Goal: Transaction & Acquisition: Download file/media

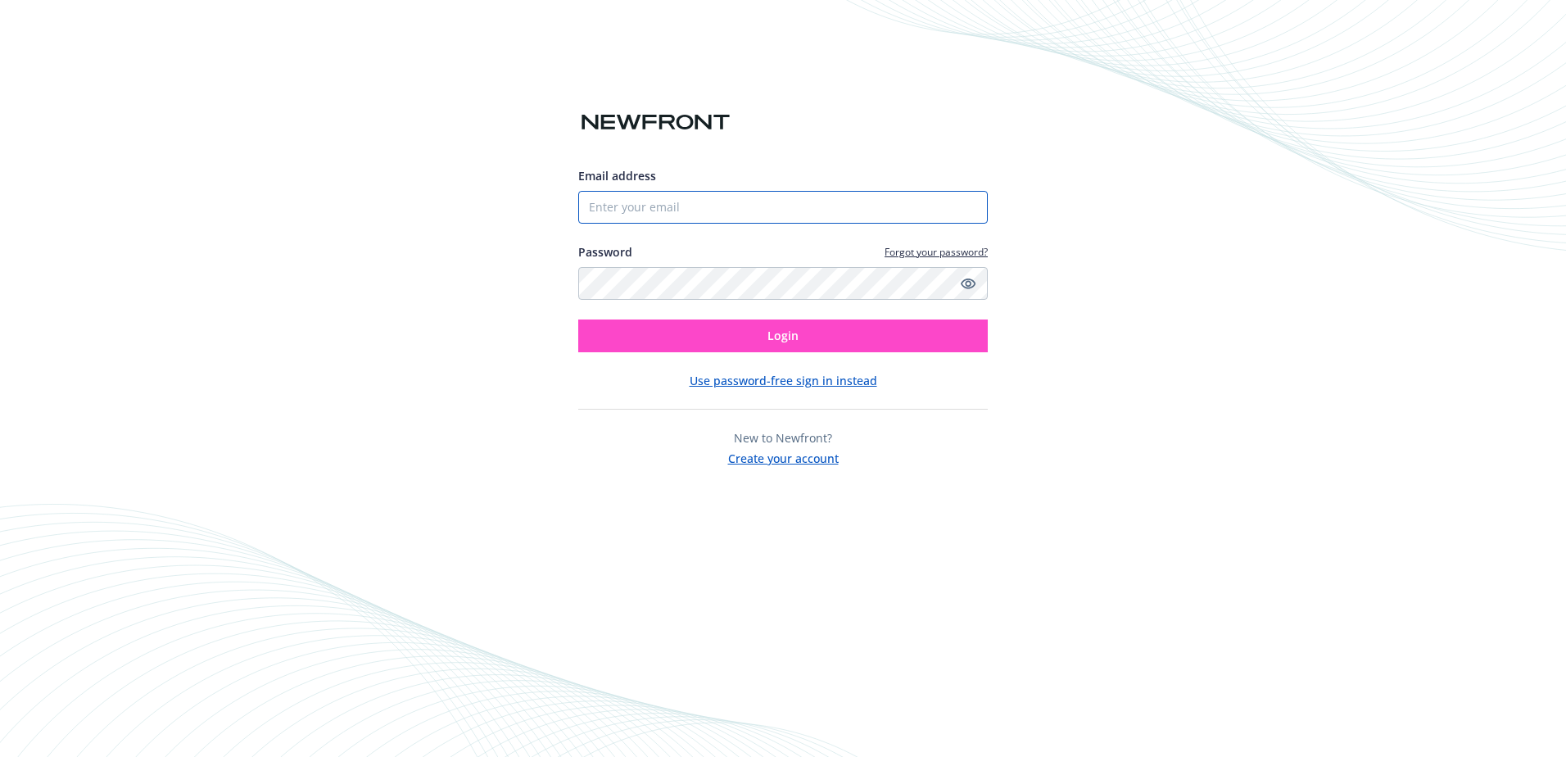
type input "[EMAIL_ADDRESS][DOMAIN_NAME]"
click at [786, 333] on span "Login" at bounding box center [782, 336] width 31 height 16
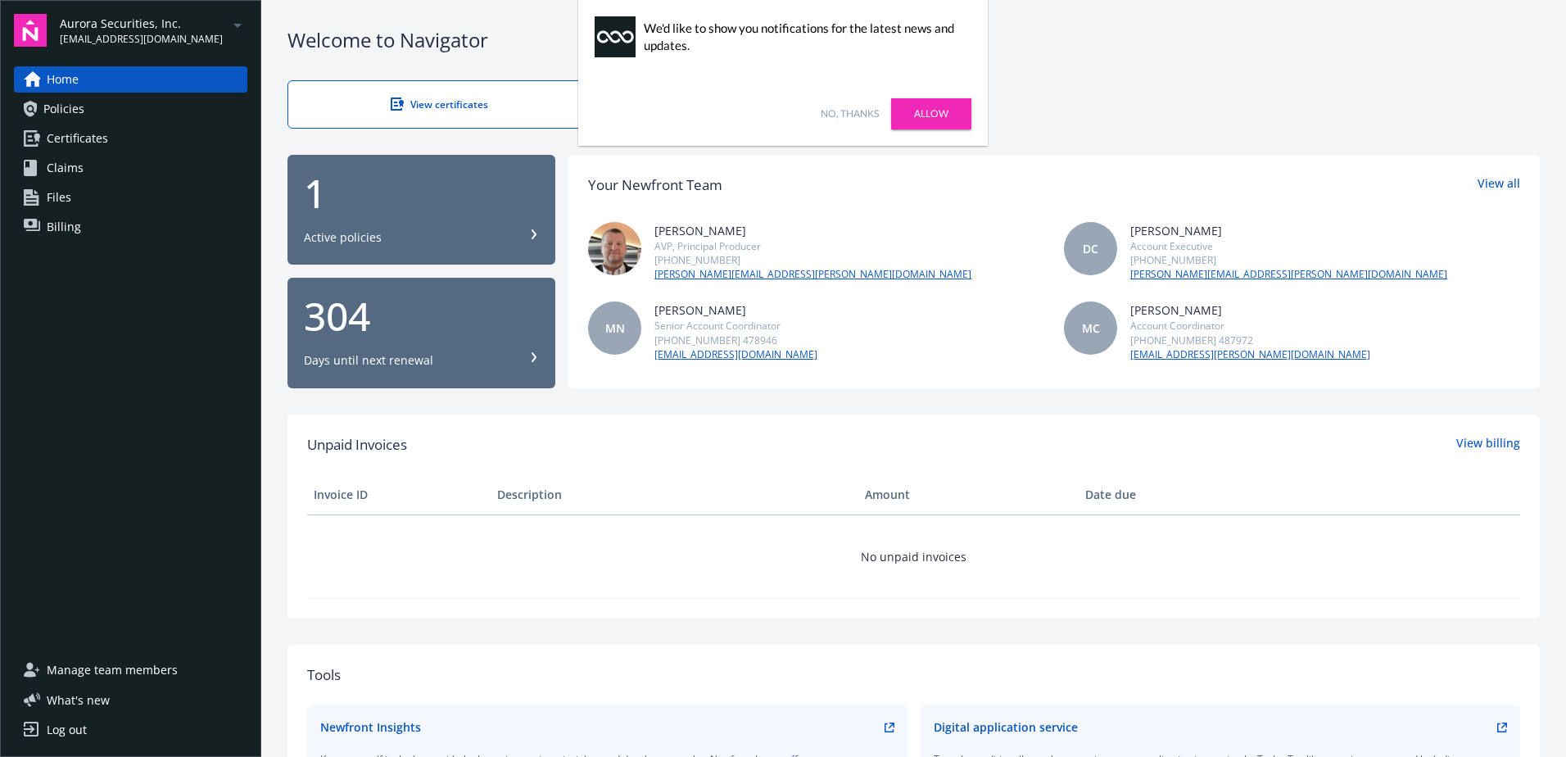
click at [948, 111] on link "Allow" at bounding box center [931, 113] width 80 height 31
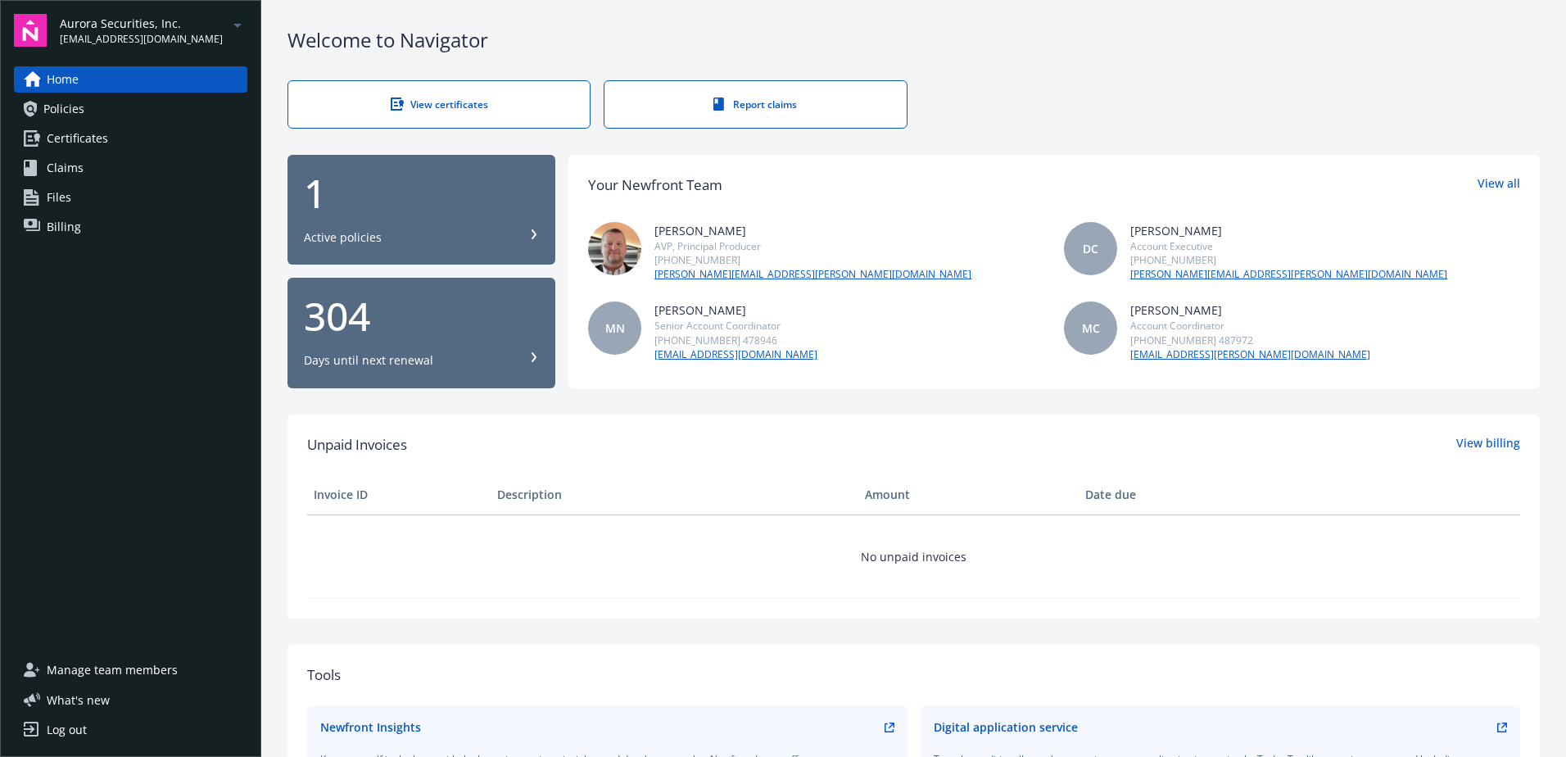
click at [78, 136] on span "Certificates" at bounding box center [77, 138] width 61 height 26
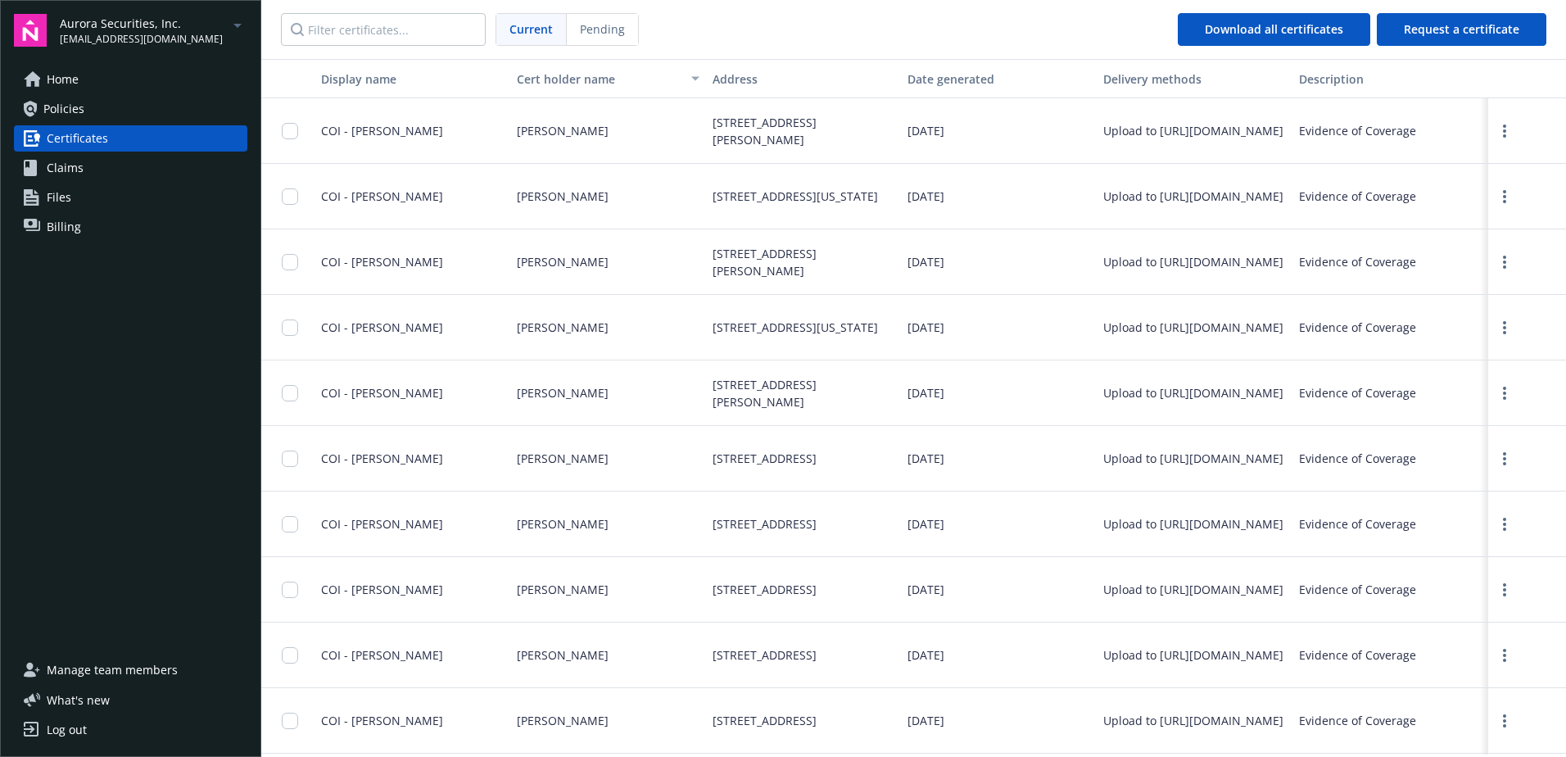
click at [167, 34] on span "[EMAIL_ADDRESS][DOMAIN_NAME]" at bounding box center [141, 39] width 163 height 15
click at [158, 122] on span "Secure Asset Management, LLC" at bounding box center [154, 132] width 175 height 34
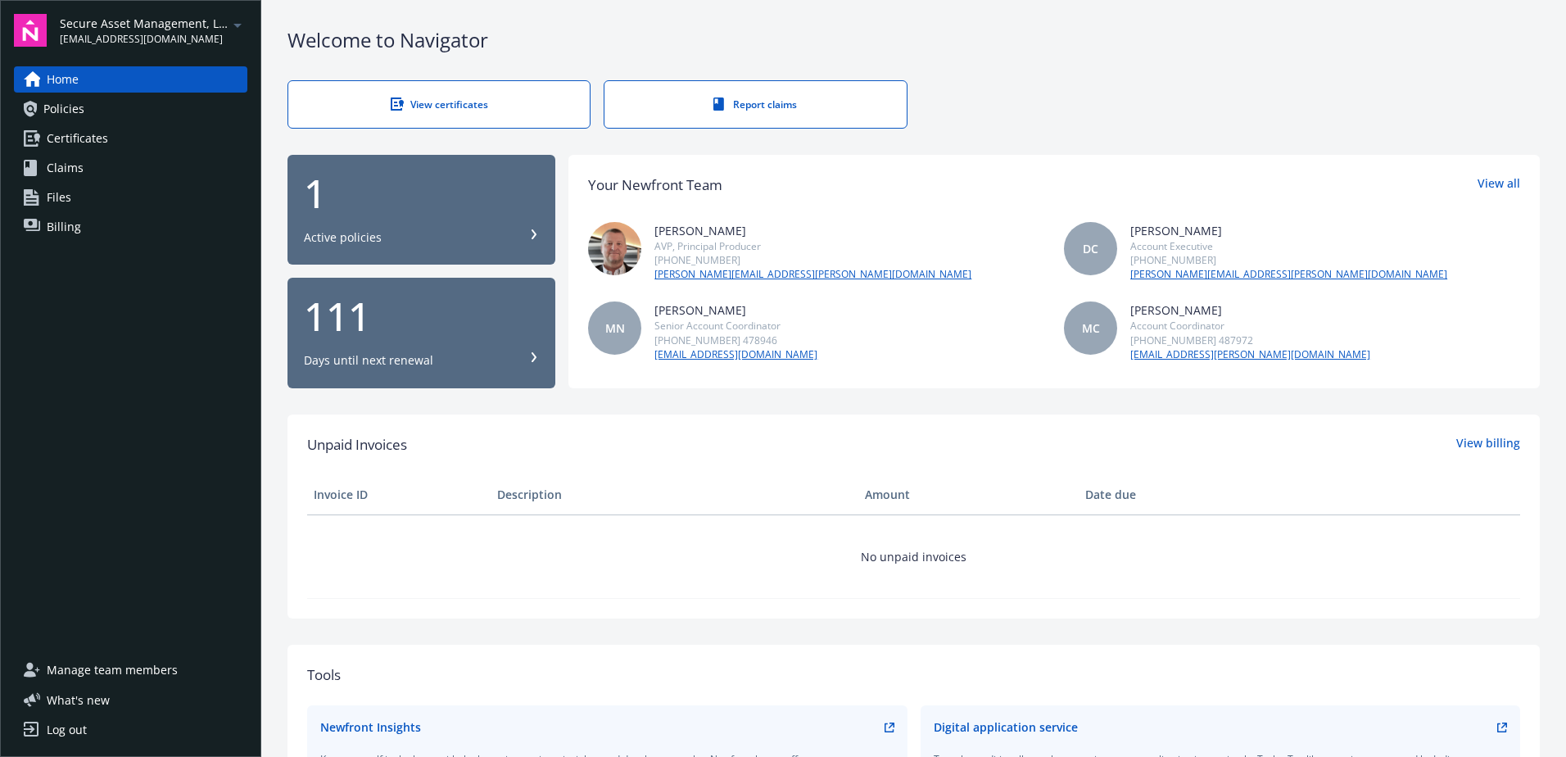
click at [428, 106] on div "View certificates" at bounding box center [439, 104] width 236 height 14
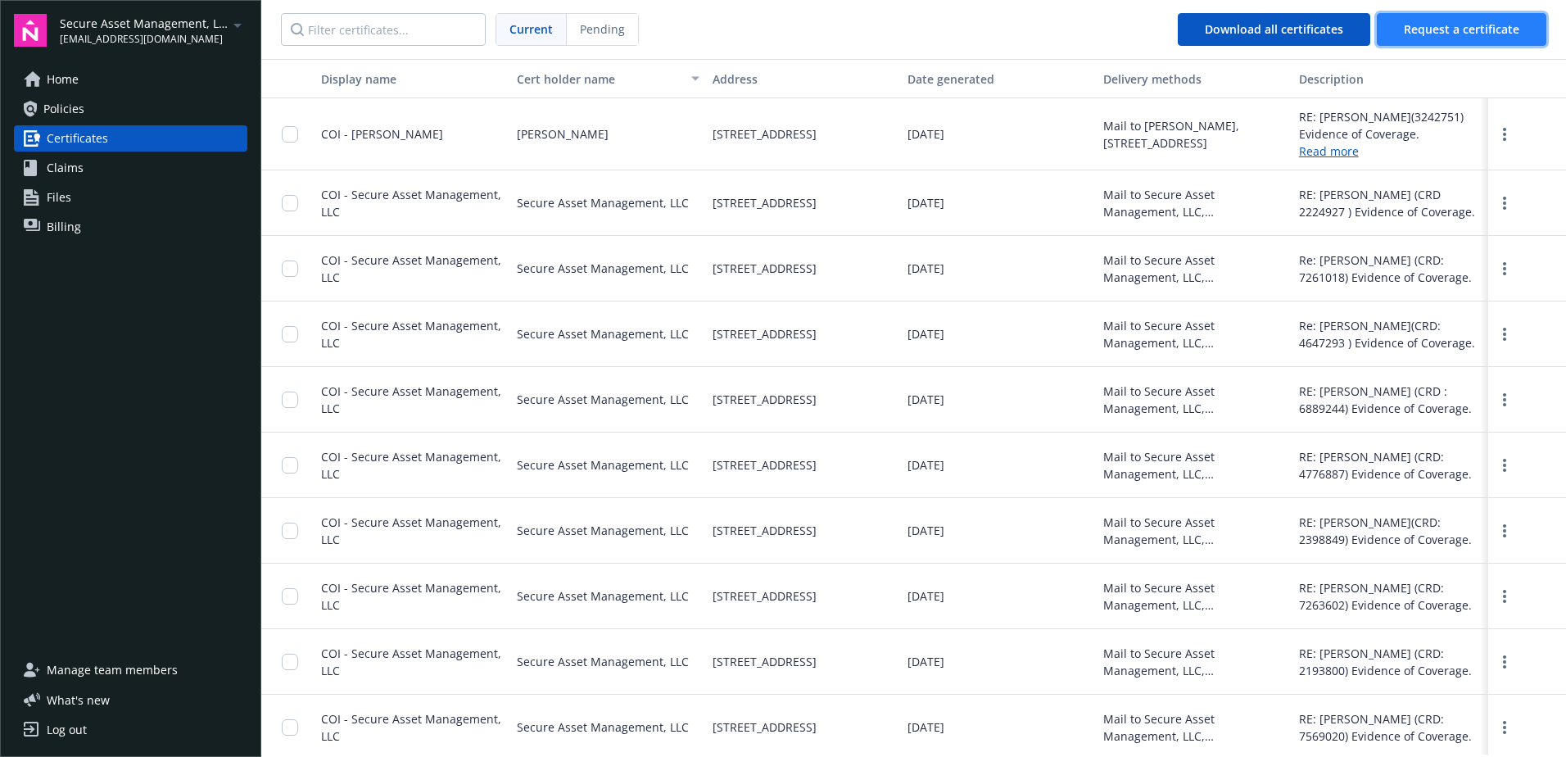
click at [1476, 25] on span "Request a certificate" at bounding box center [1461, 29] width 115 height 16
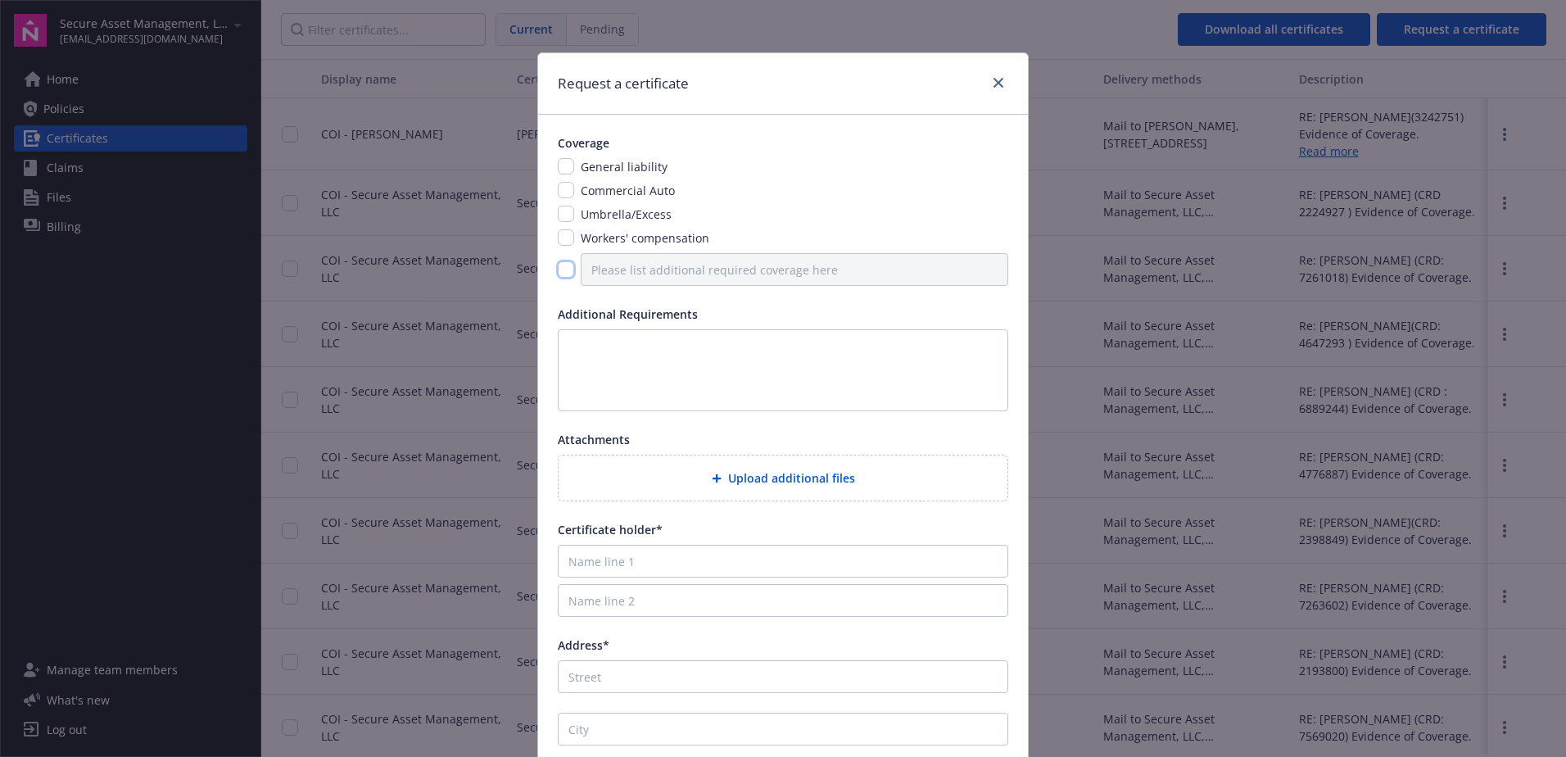
click at [558, 272] on input "checkbox" at bounding box center [566, 269] width 16 height 16
checkbox input "true"
click at [615, 272] on input "Please list additional required coverage here" at bounding box center [795, 269] width 428 height 33
click at [575, 349] on textarea at bounding box center [783, 370] width 450 height 82
type textarea "E&O coverage"
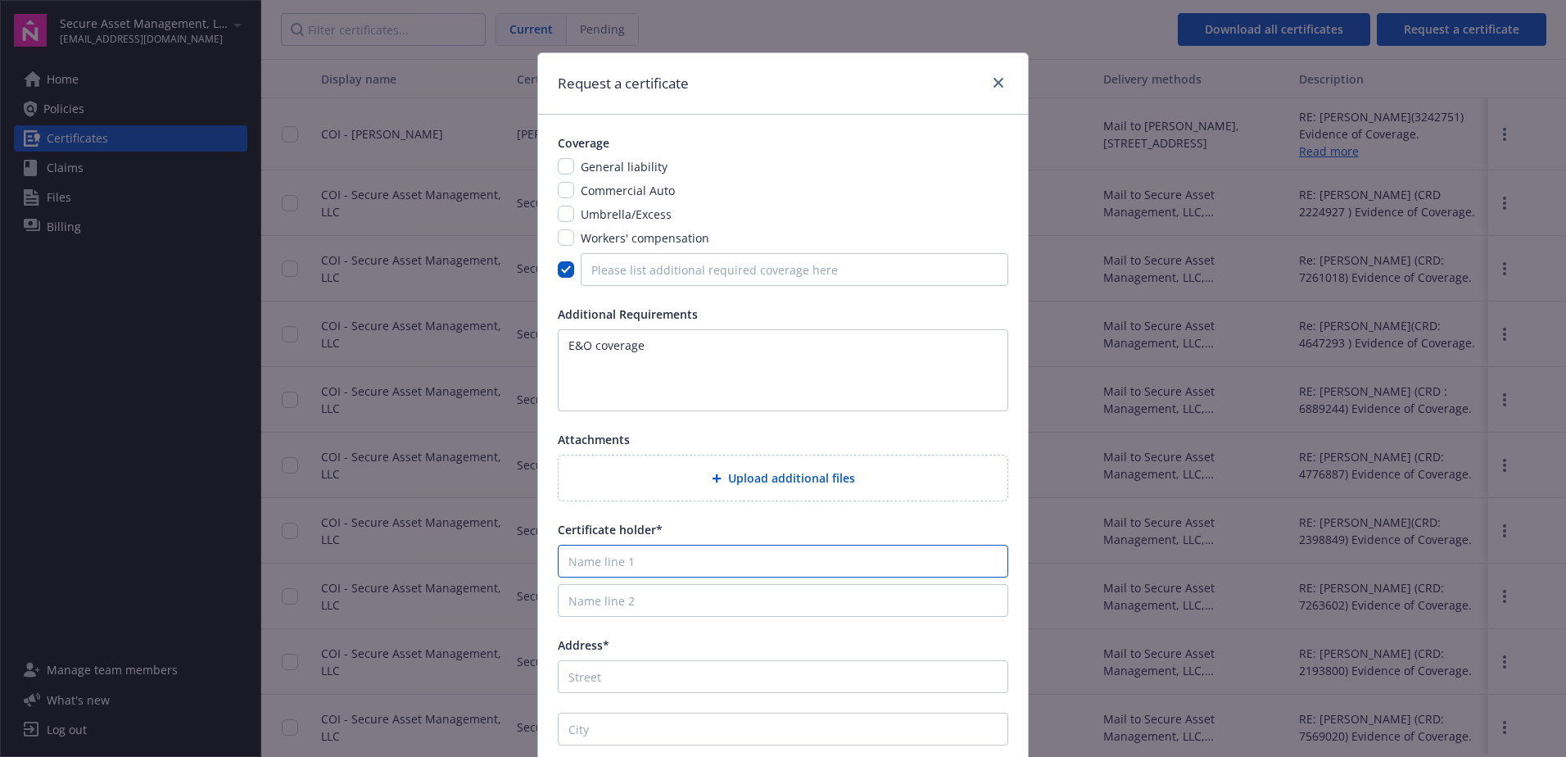
click at [586, 566] on input "Name line 1" at bounding box center [783, 561] width 450 height 33
type input "Chad Wotton"
type input "dba Titan Wealth Advisors"
click at [603, 676] on input "Address*" at bounding box center [783, 676] width 450 height 33
click at [605, 680] on input "16" at bounding box center [783, 676] width 450 height 33
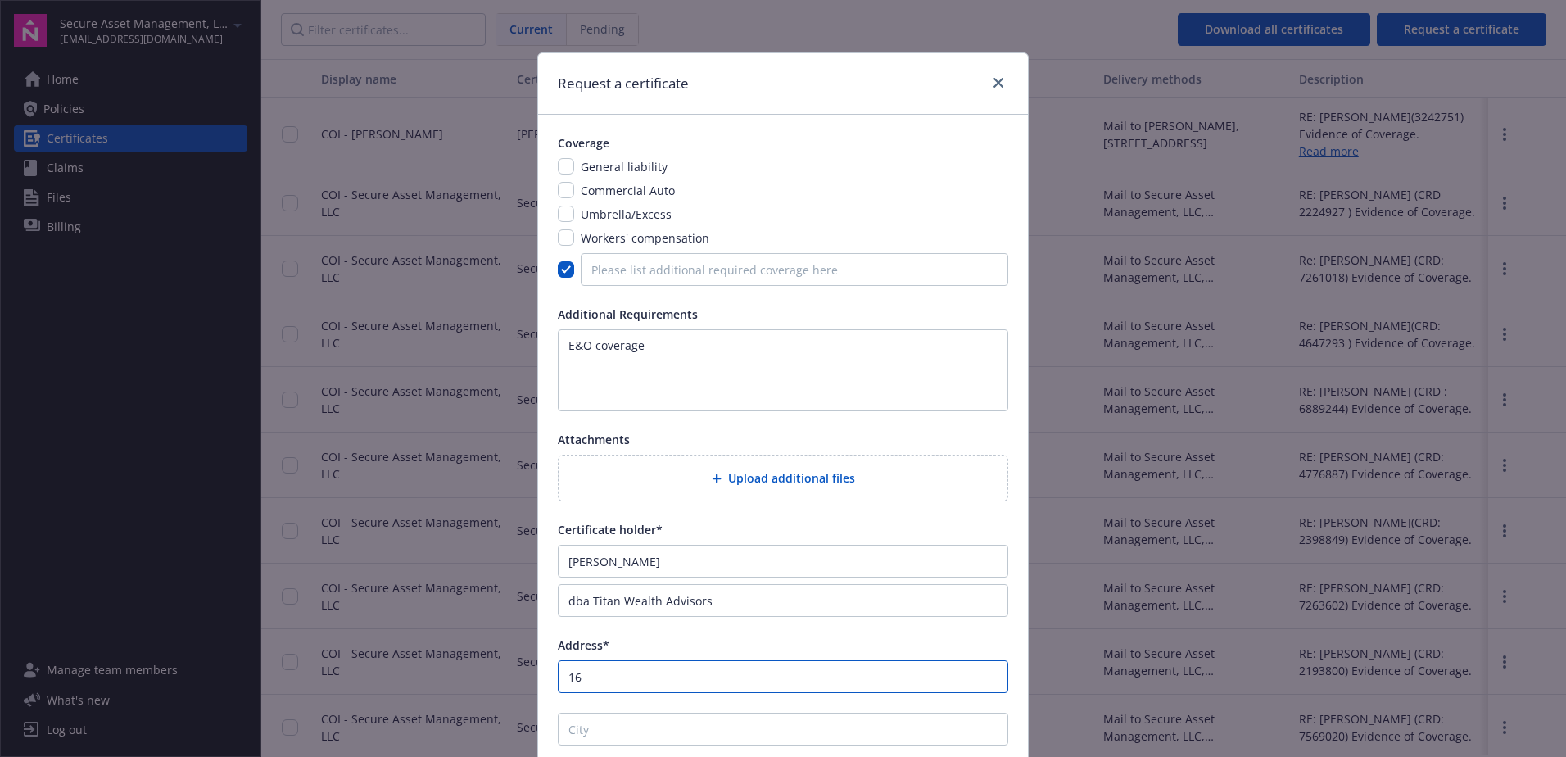
click at [610, 682] on input "16" at bounding box center [783, 676] width 450 height 33
paste input "68 S. Telegraph Rd"
type input "1668 S. Telegraph Rd"
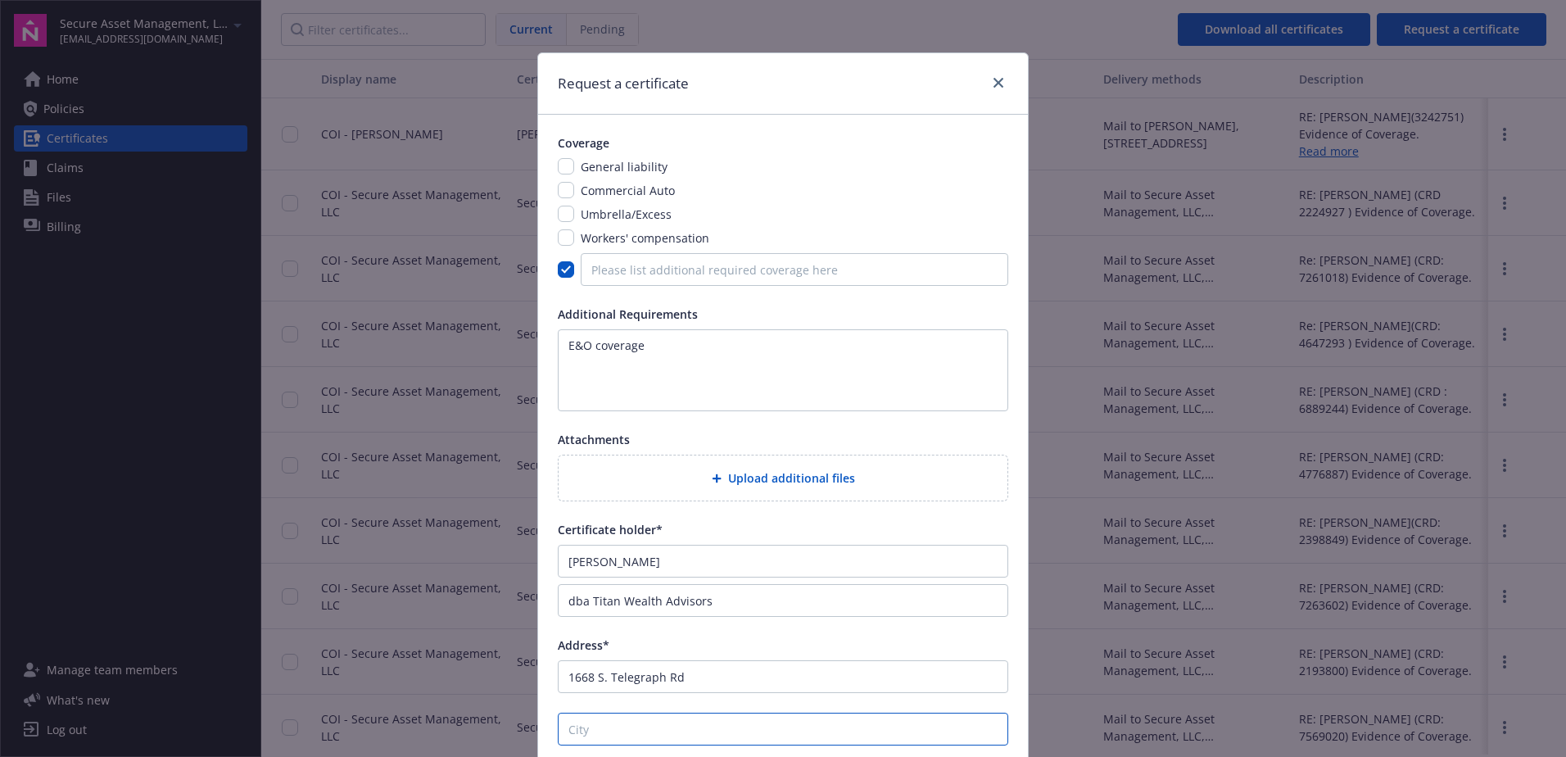
click at [584, 720] on input "City" at bounding box center [783, 729] width 450 height 33
type input "Bloomfield Hills"
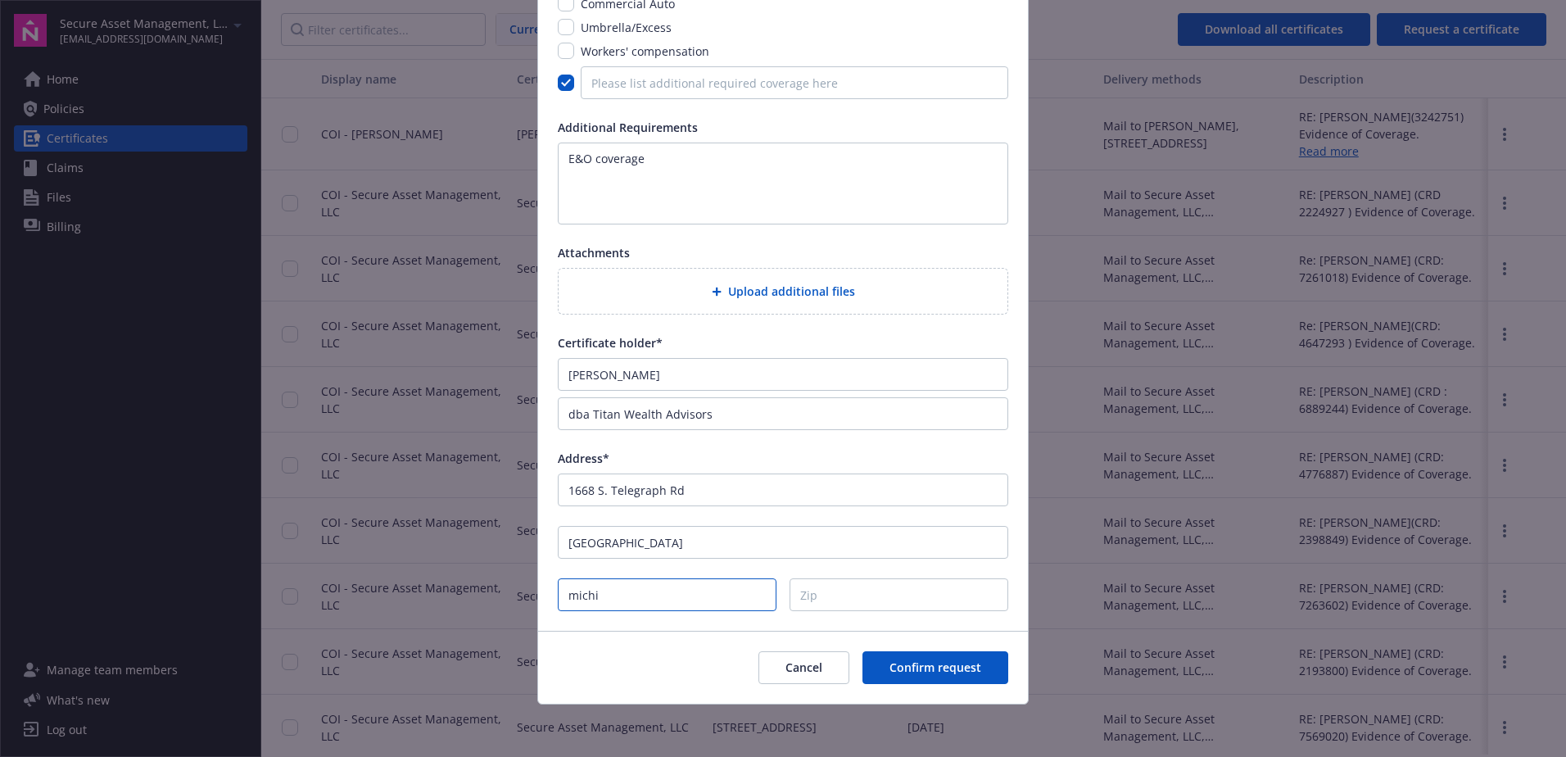
type input "Michigan"
type input "48302"
click at [935, 659] on button "Confirm request" at bounding box center [935, 667] width 146 height 33
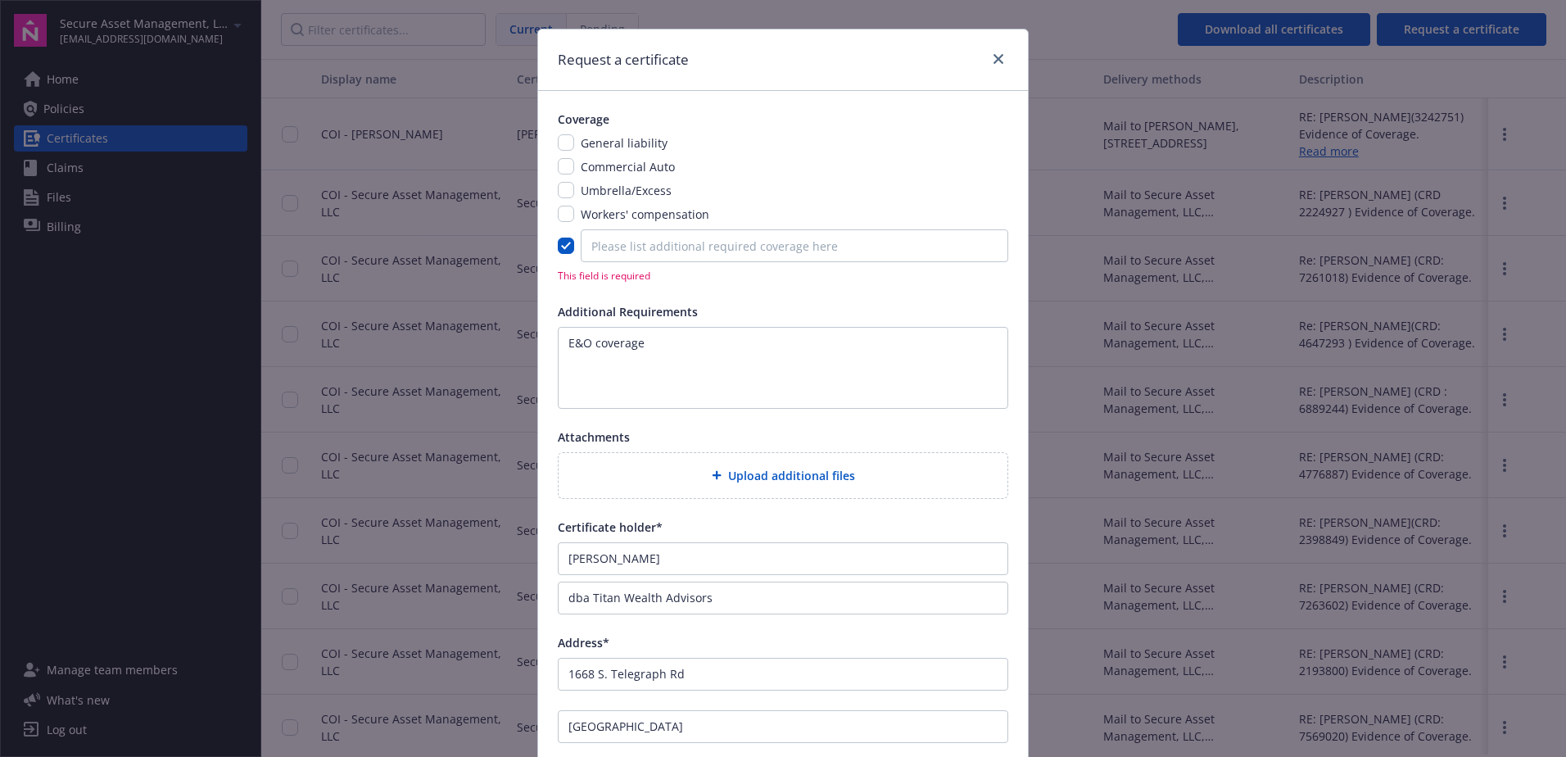
scroll to position [23, 0]
click at [644, 248] on input "Please list additional required coverage here" at bounding box center [795, 246] width 428 height 33
drag, startPoint x: 647, startPoint y: 355, endPoint x: 536, endPoint y: 337, distance: 112.0
click at [538, 337] on div "Coverage General liability Commercial Auto Umbrella/Excess Workers' compensatio…" at bounding box center [783, 453] width 490 height 723
click at [616, 246] on input "Please list additional required coverage here" at bounding box center [795, 246] width 428 height 33
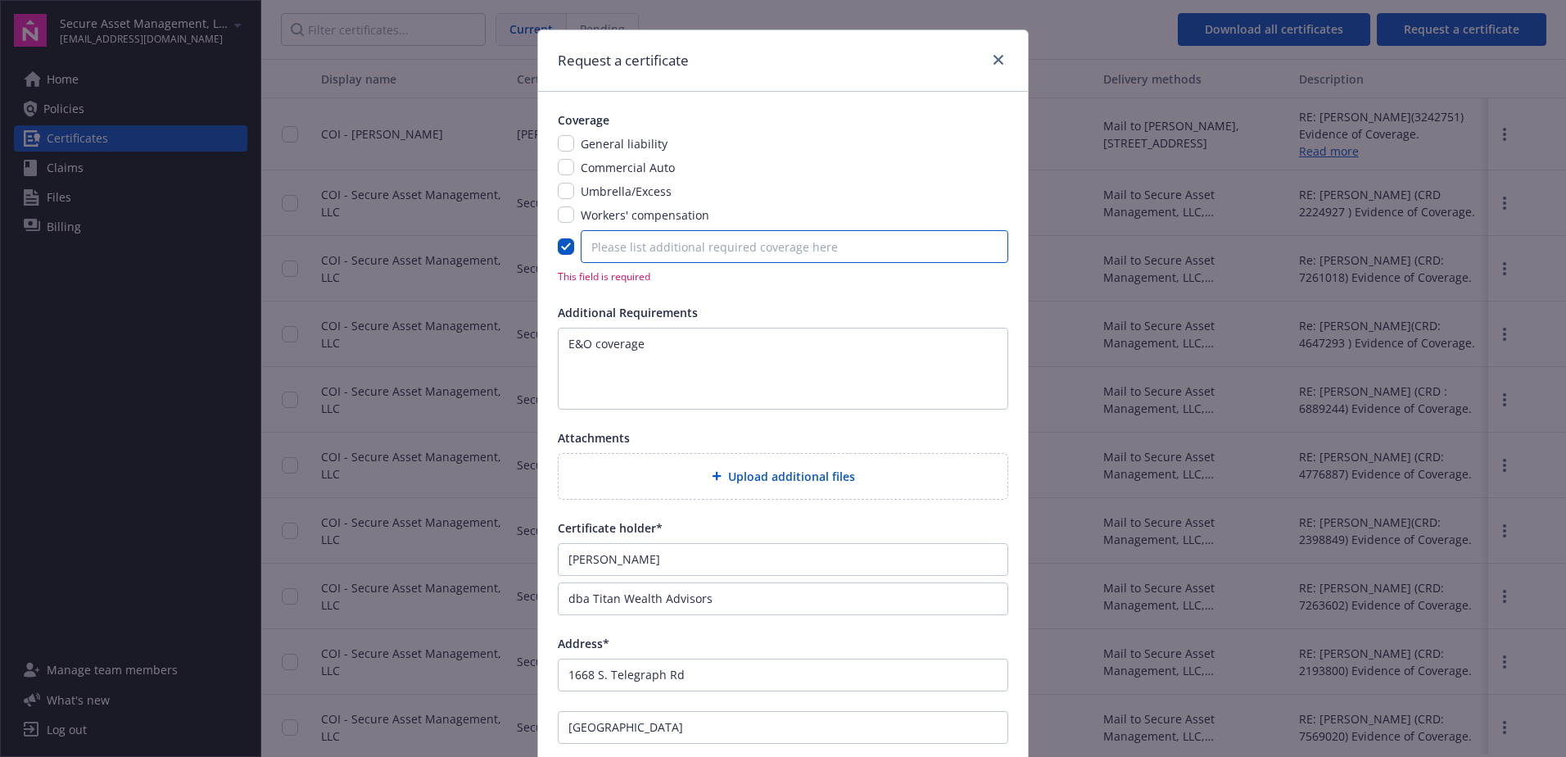
paste input "E&O coverage"
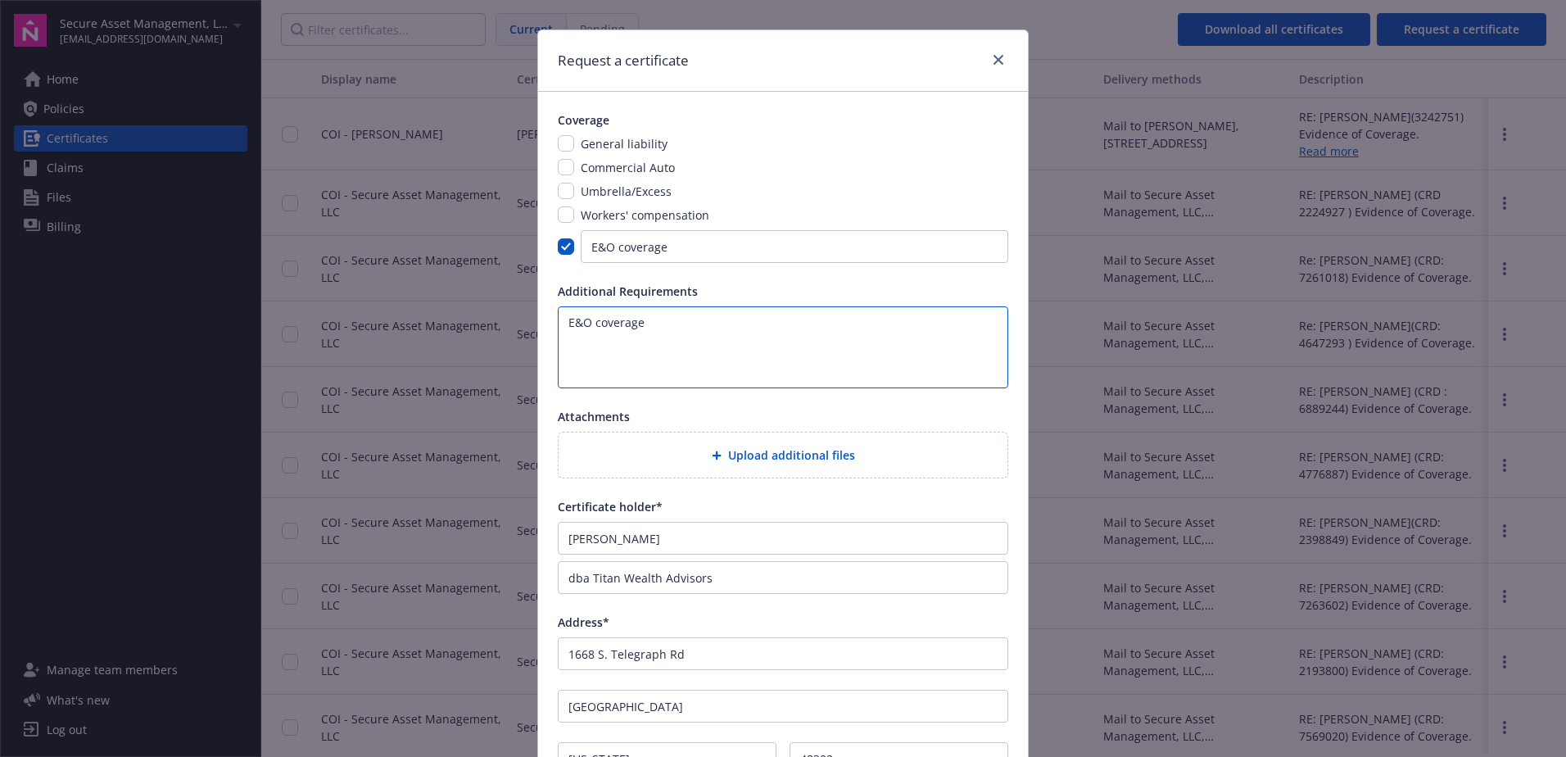
click at [648, 320] on textarea "E&O coverage" at bounding box center [783, 347] width 450 height 82
click at [679, 245] on input "E&O coverage" at bounding box center [795, 246] width 428 height 33
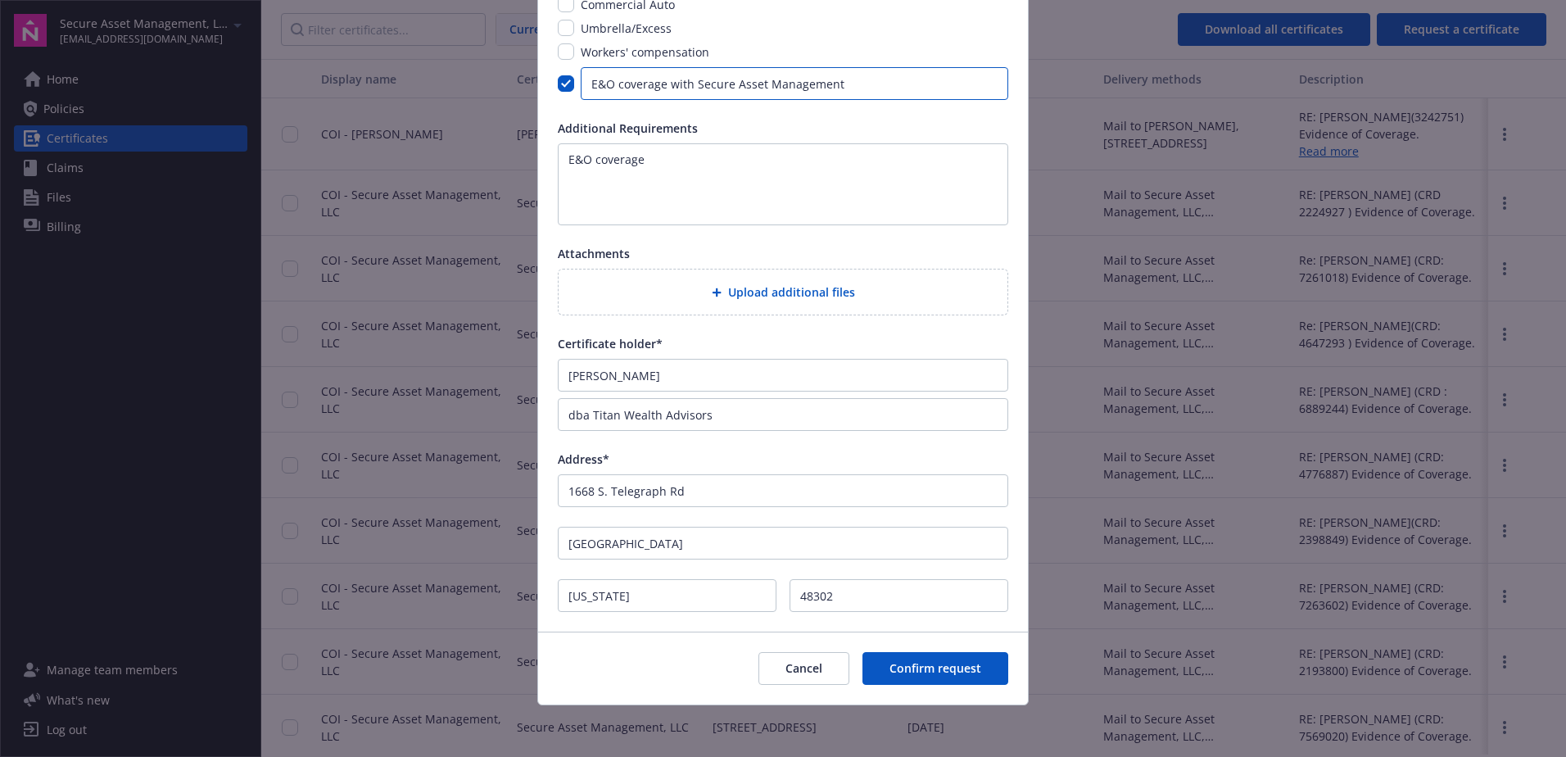
scroll to position [187, 0]
type input "E&O coverage with Secure Asset Management"
click at [939, 668] on span "Confirm request" at bounding box center [936, 667] width 92 height 16
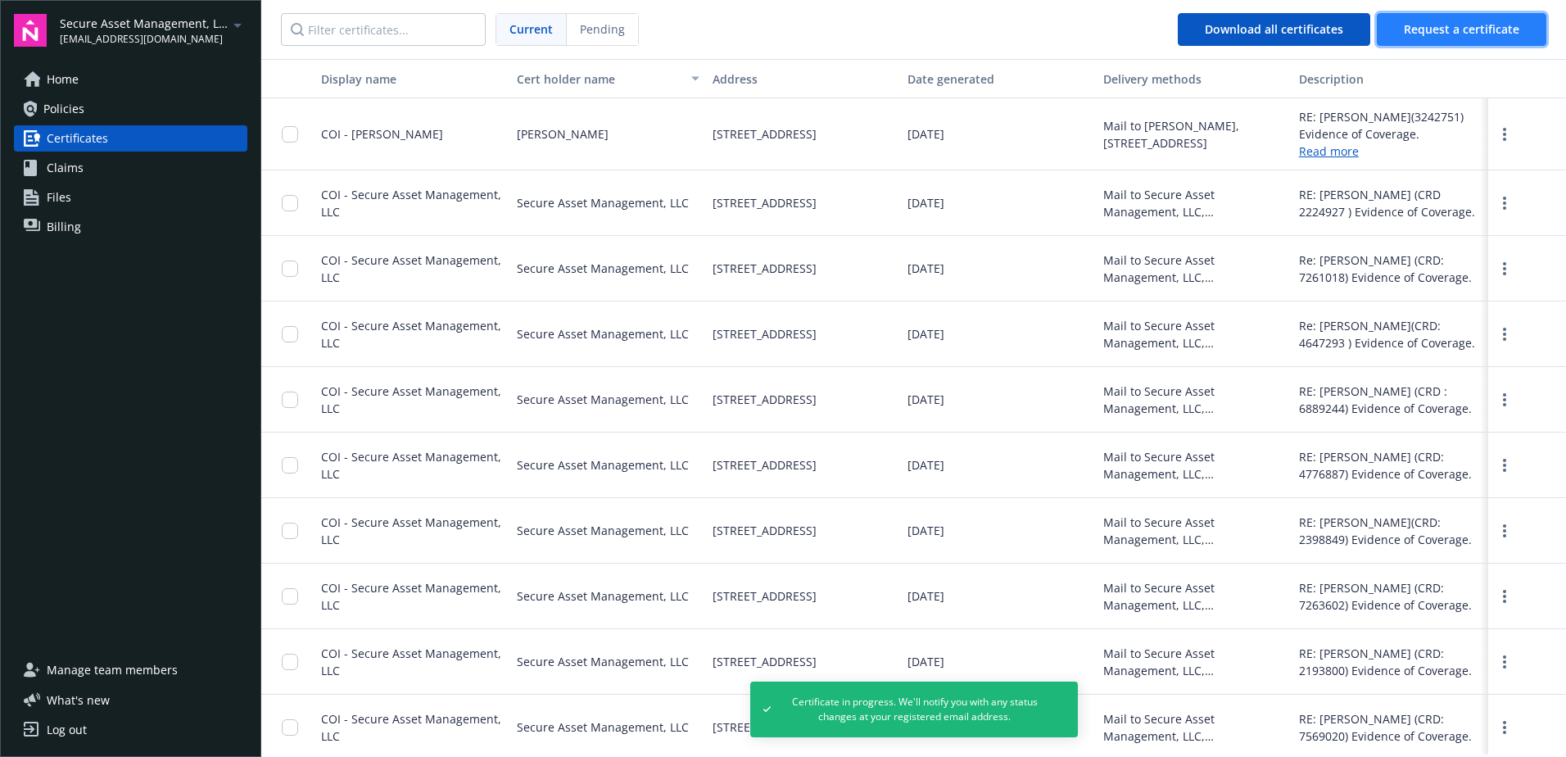
click at [1437, 34] on span "Request a certificate" at bounding box center [1461, 29] width 115 height 16
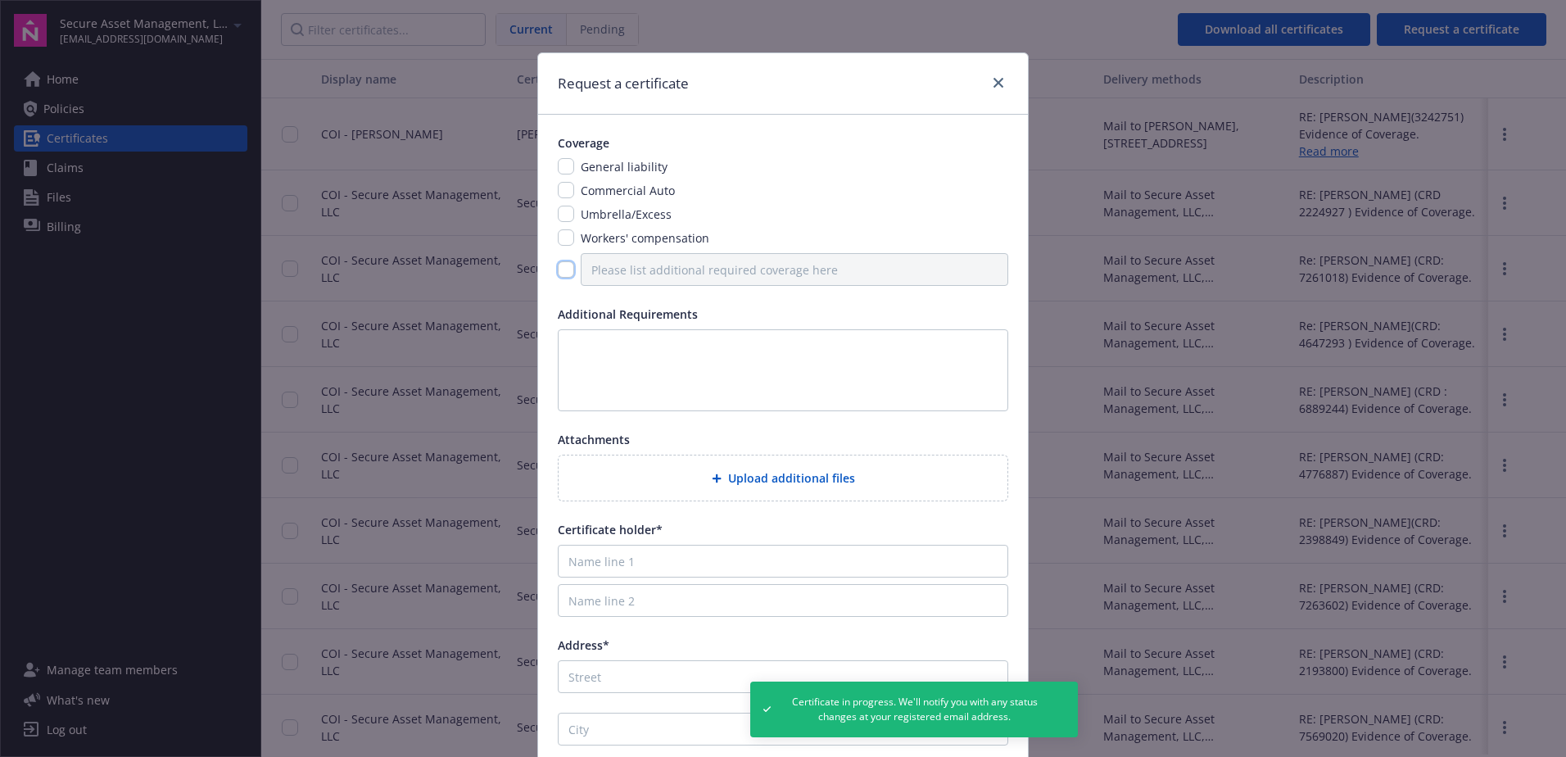
click at [563, 273] on input "checkbox" at bounding box center [566, 269] width 16 height 16
checkbox input "true"
click at [614, 277] on input "Please list additional required coverage here" at bounding box center [795, 269] width 428 height 33
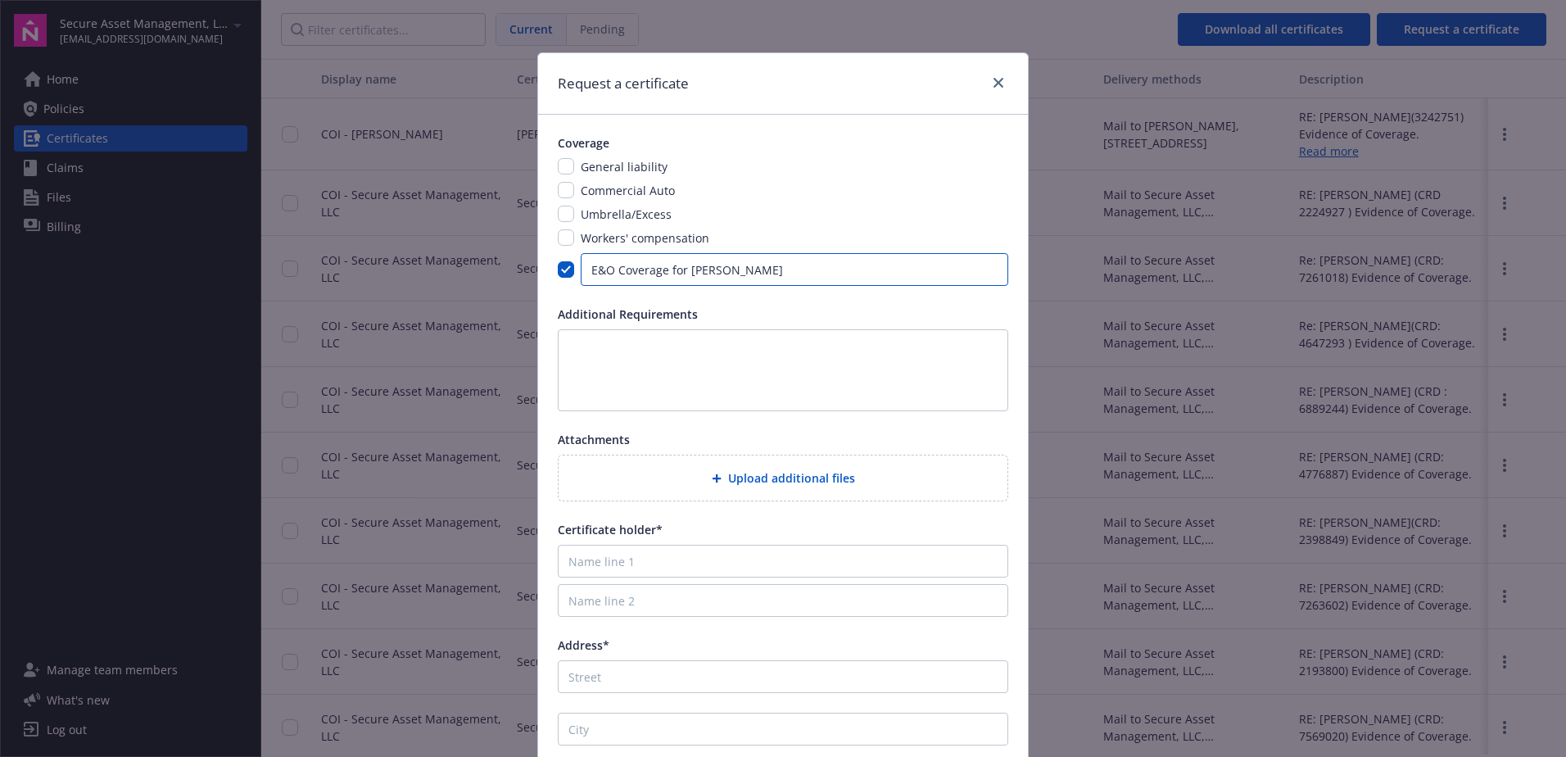
click at [728, 277] on input "E&O Coverage for Thad" at bounding box center [795, 269] width 428 height 33
type input "E&O Coverage for Thad Schlaud"
click at [626, 555] on input "Name line 1" at bounding box center [783, 561] width 450 height 33
type input "Thaddeus Schlaud"
type input "dba Titan Wealth Advisors"
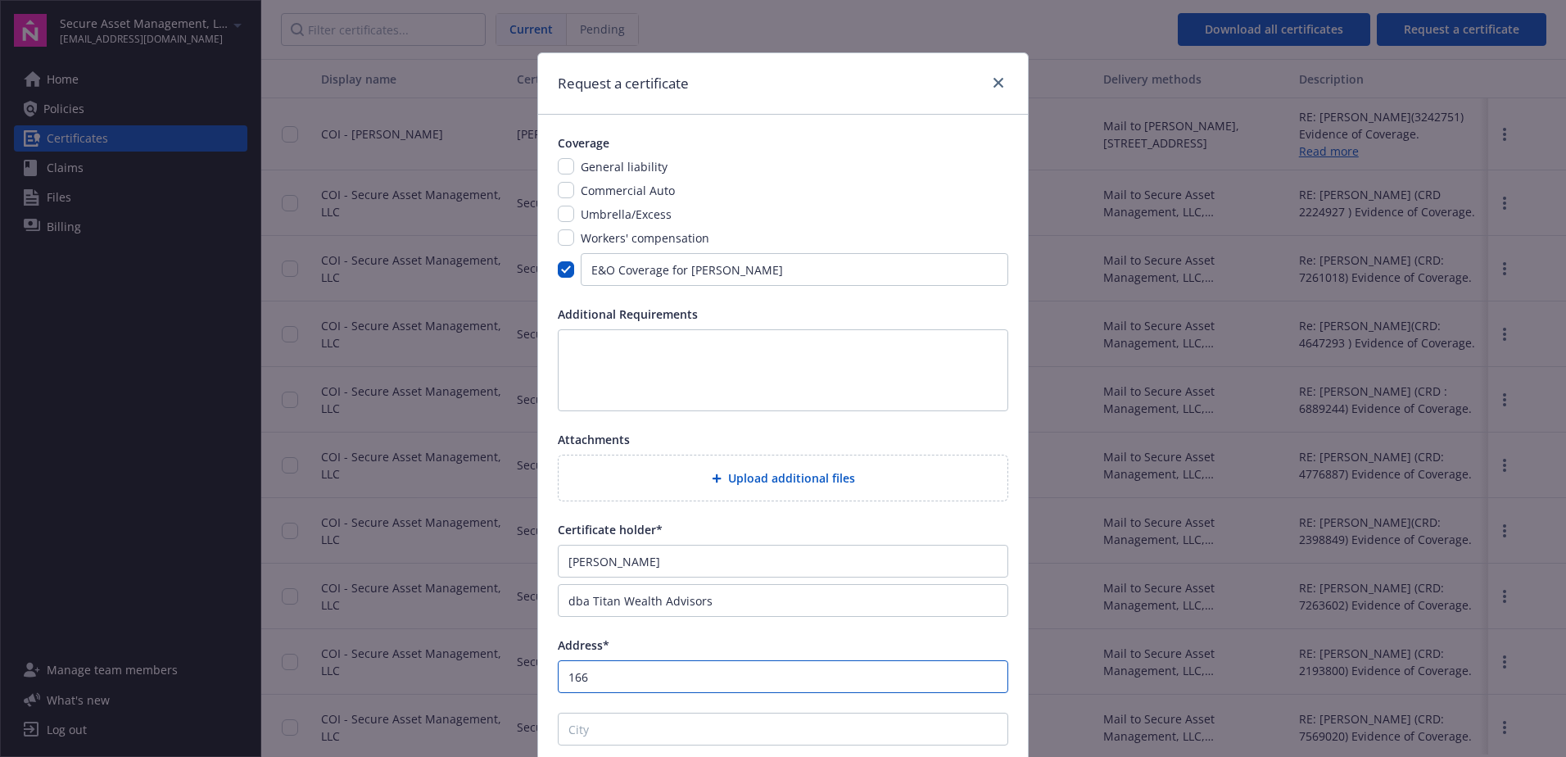
type input "1668 S. Telegraph Rd"
type input "Bloomfield Hills"
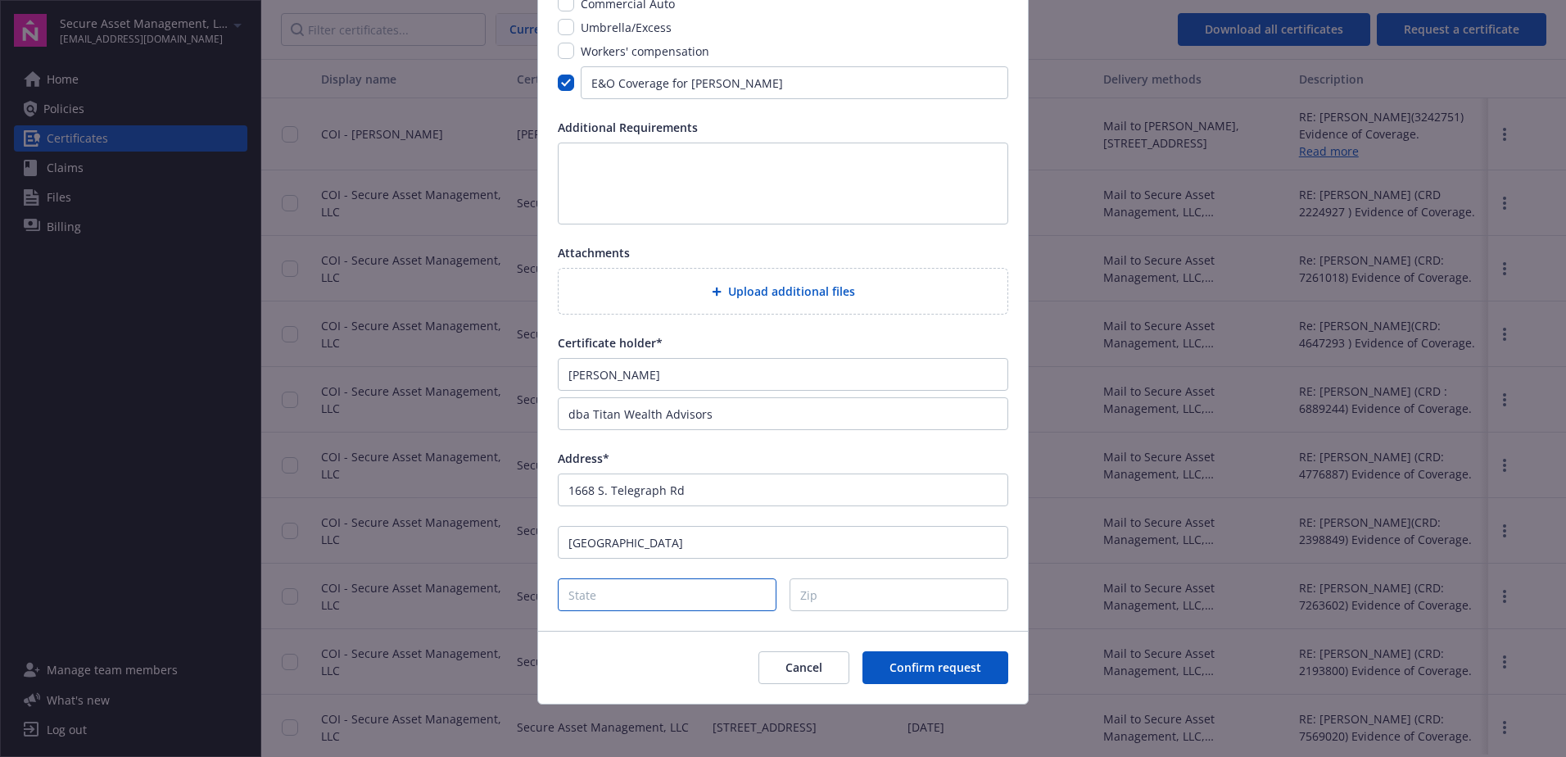
type input "n"
type input "Michigan"
type input "48302"
click at [898, 664] on span "Confirm request" at bounding box center [936, 667] width 92 height 16
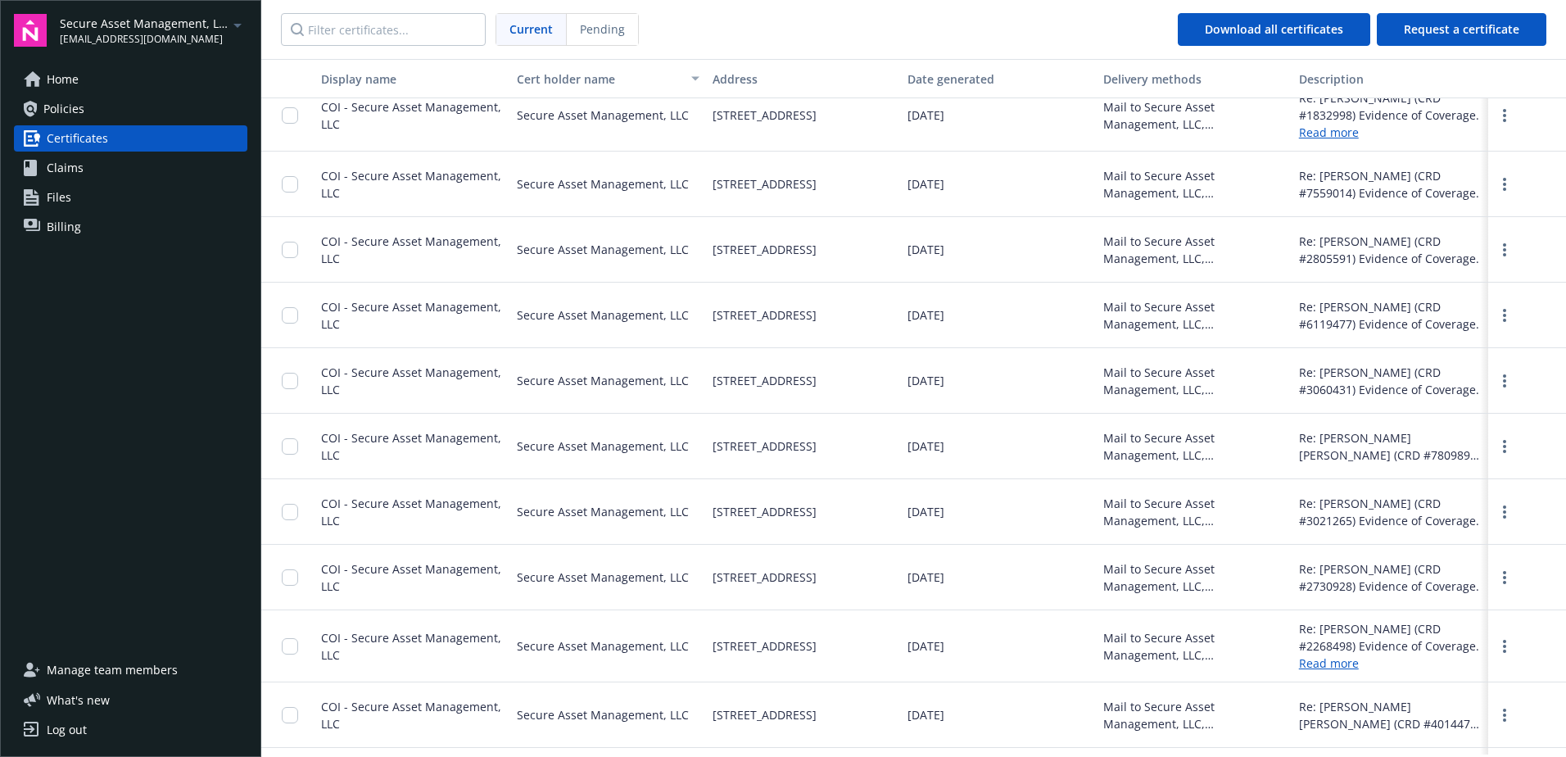
scroll to position [2703, 0]
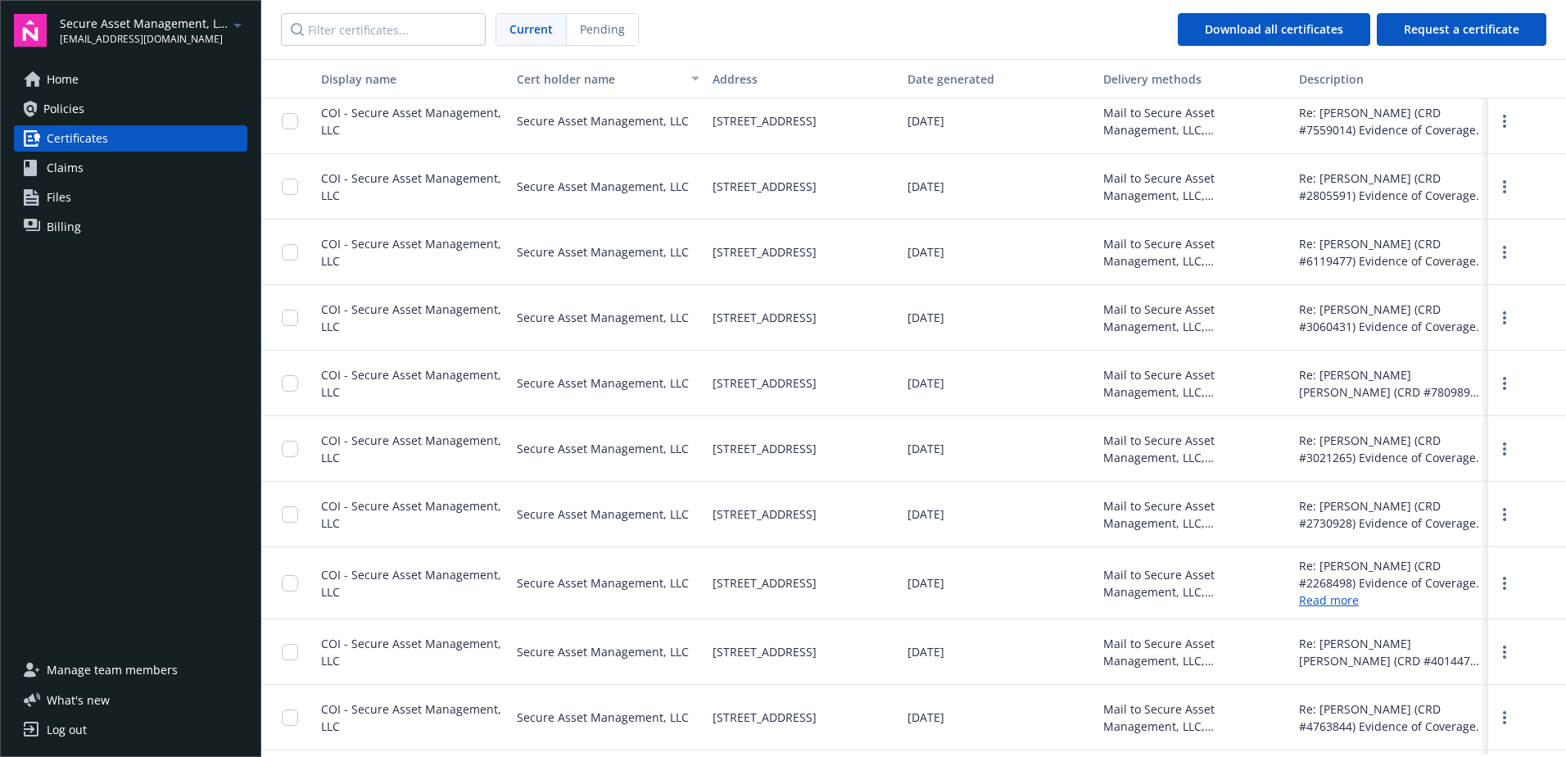
click at [54, 172] on span "Claims" at bounding box center [65, 168] width 37 height 26
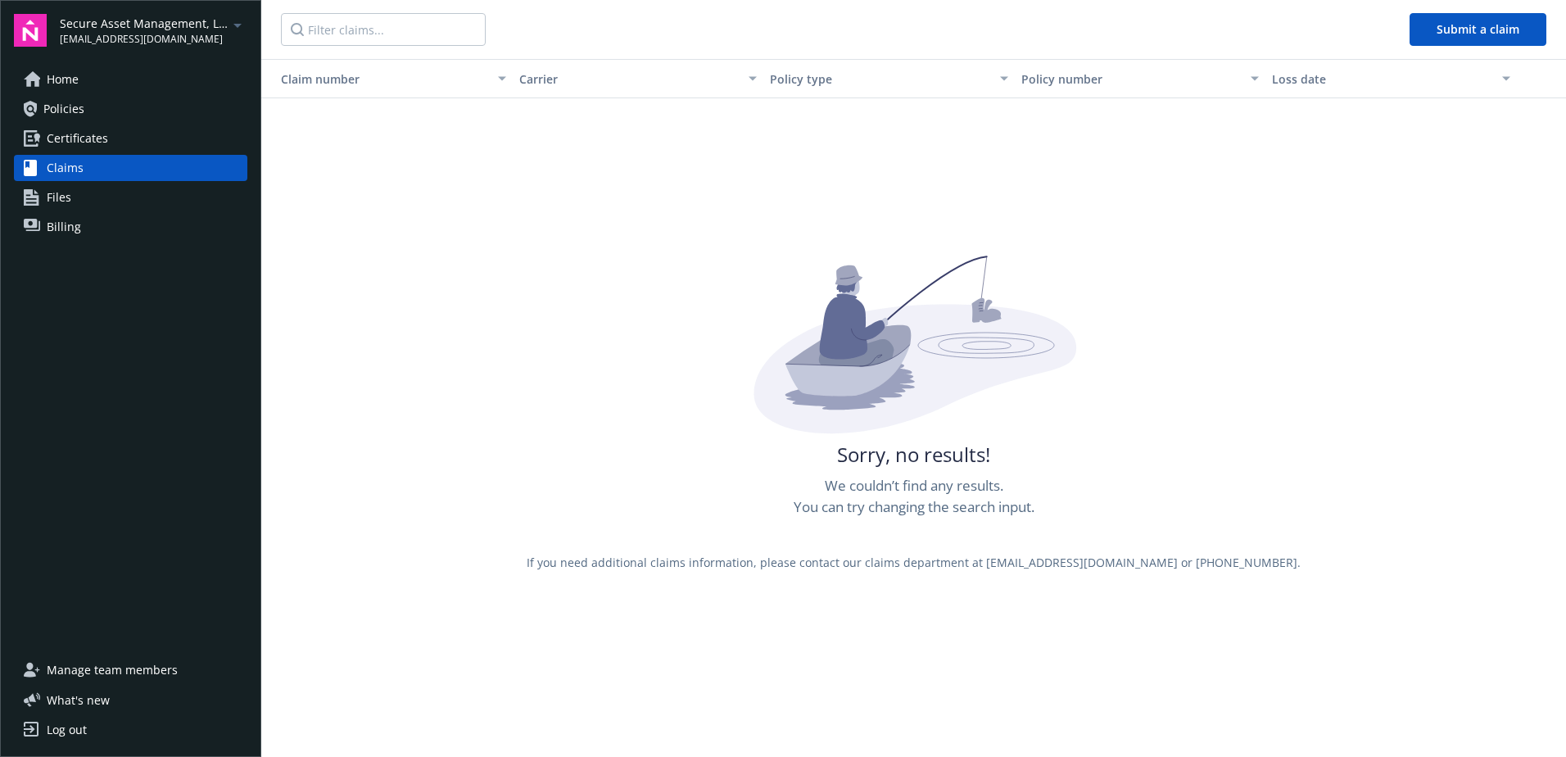
click at [142, 36] on span "[EMAIL_ADDRESS][DOMAIN_NAME]" at bounding box center [144, 39] width 168 height 15
click at [125, 97] on span "Aurora Securities, Inc." at bounding box center [154, 98] width 175 height 34
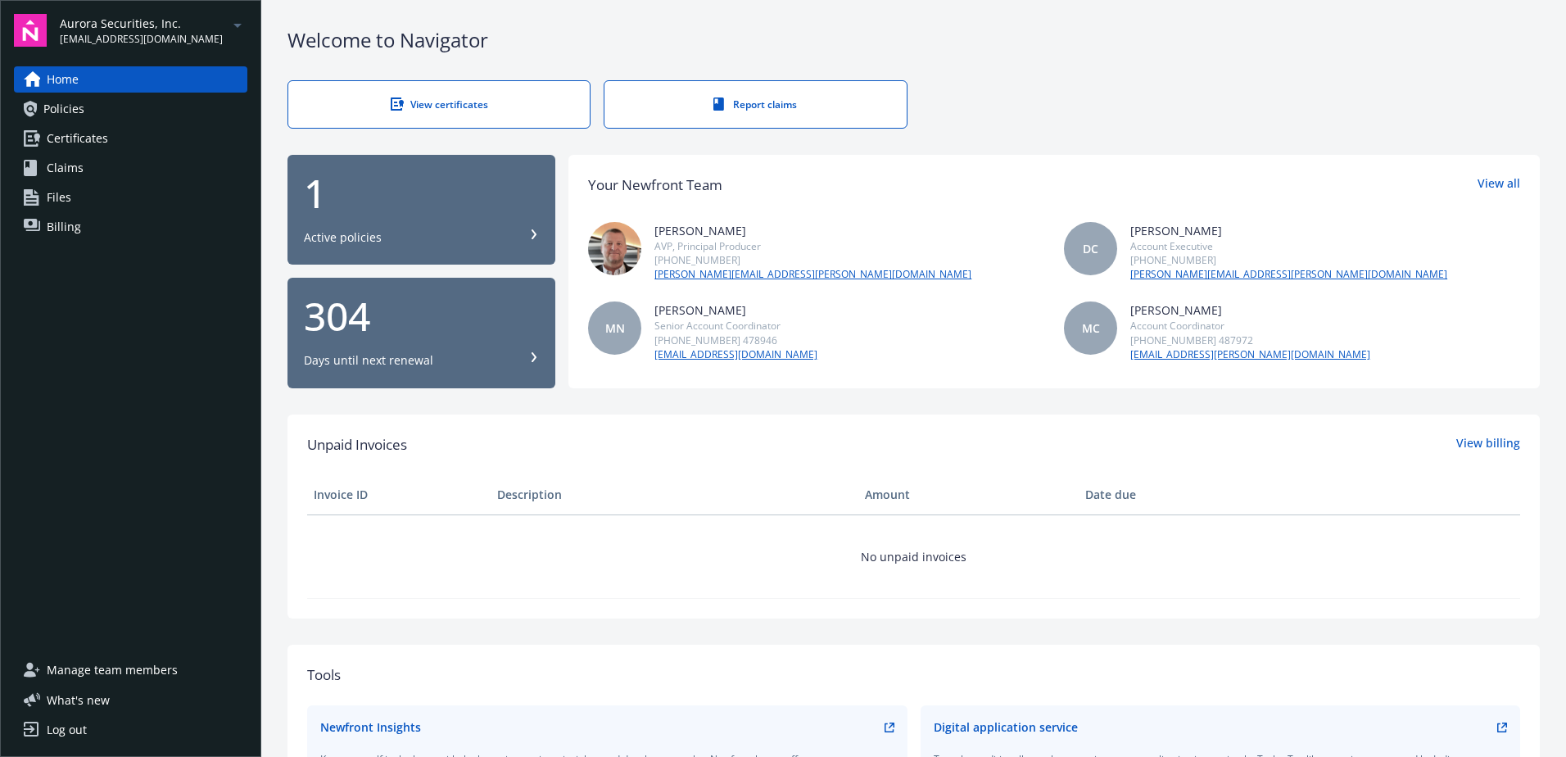
click at [66, 161] on span "Claims" at bounding box center [65, 168] width 37 height 26
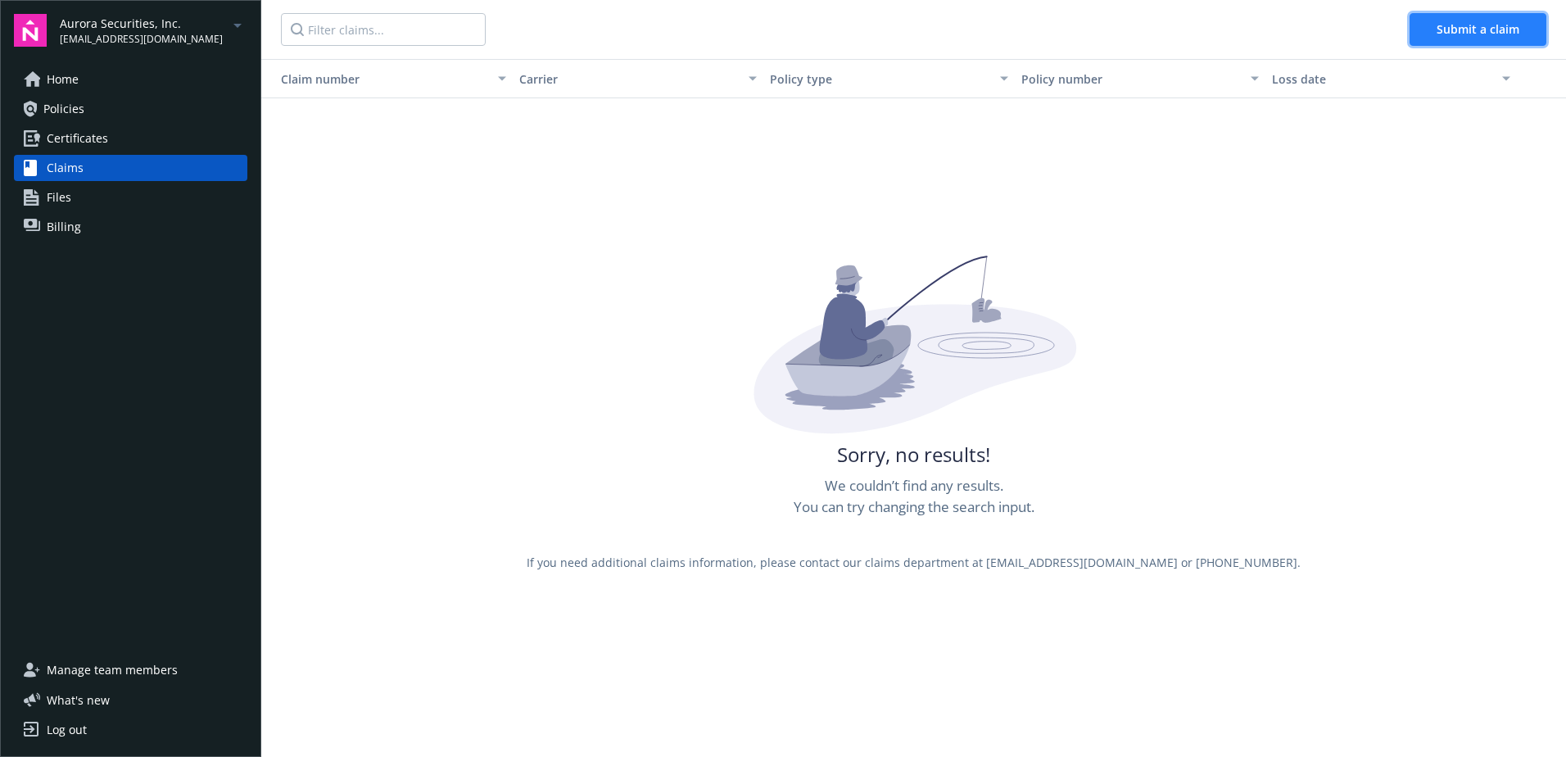
click at [1478, 34] on span "Submit a claim" at bounding box center [1478, 29] width 83 height 16
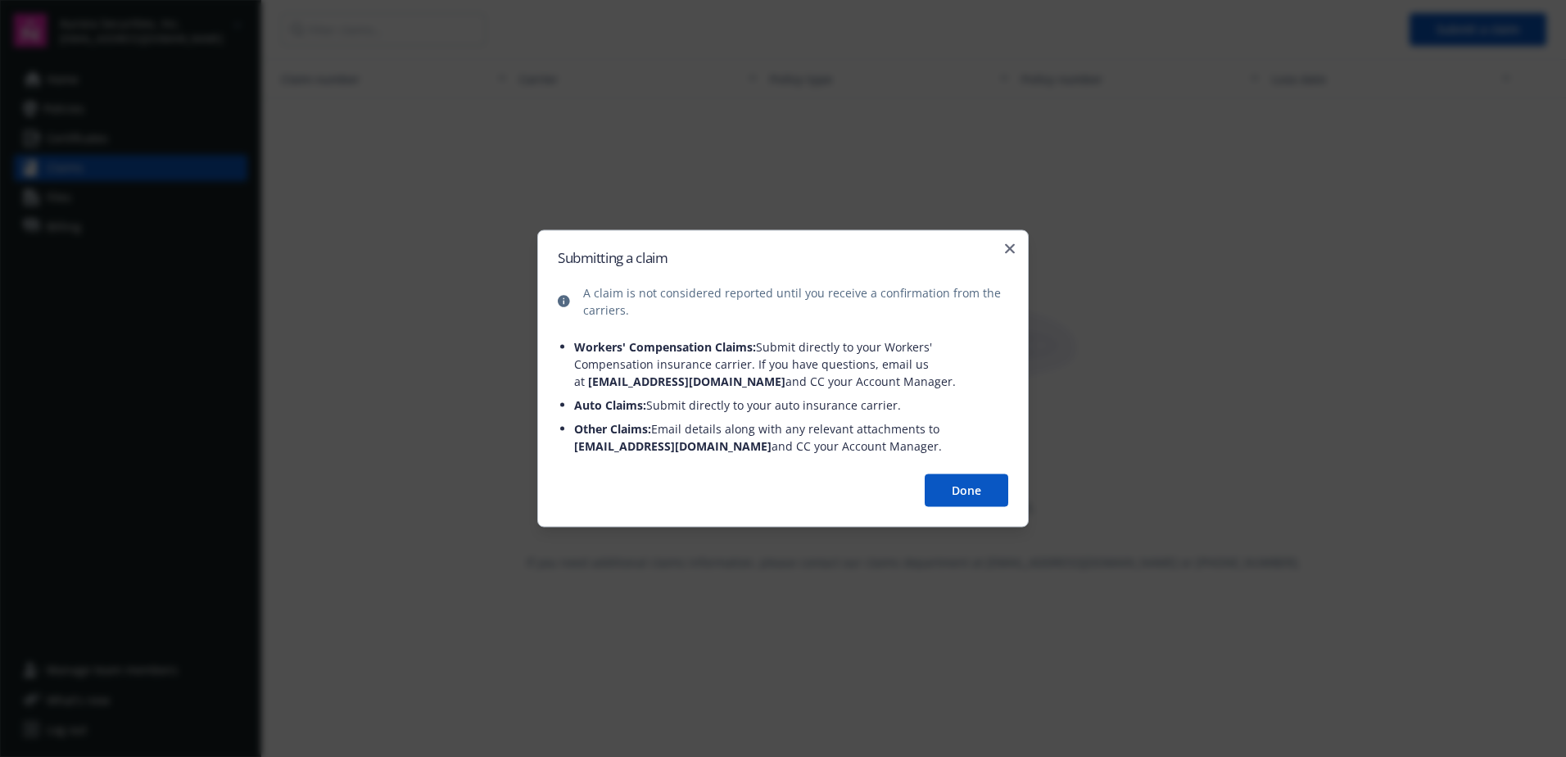
click at [959, 485] on button "Done" at bounding box center [967, 490] width 84 height 33
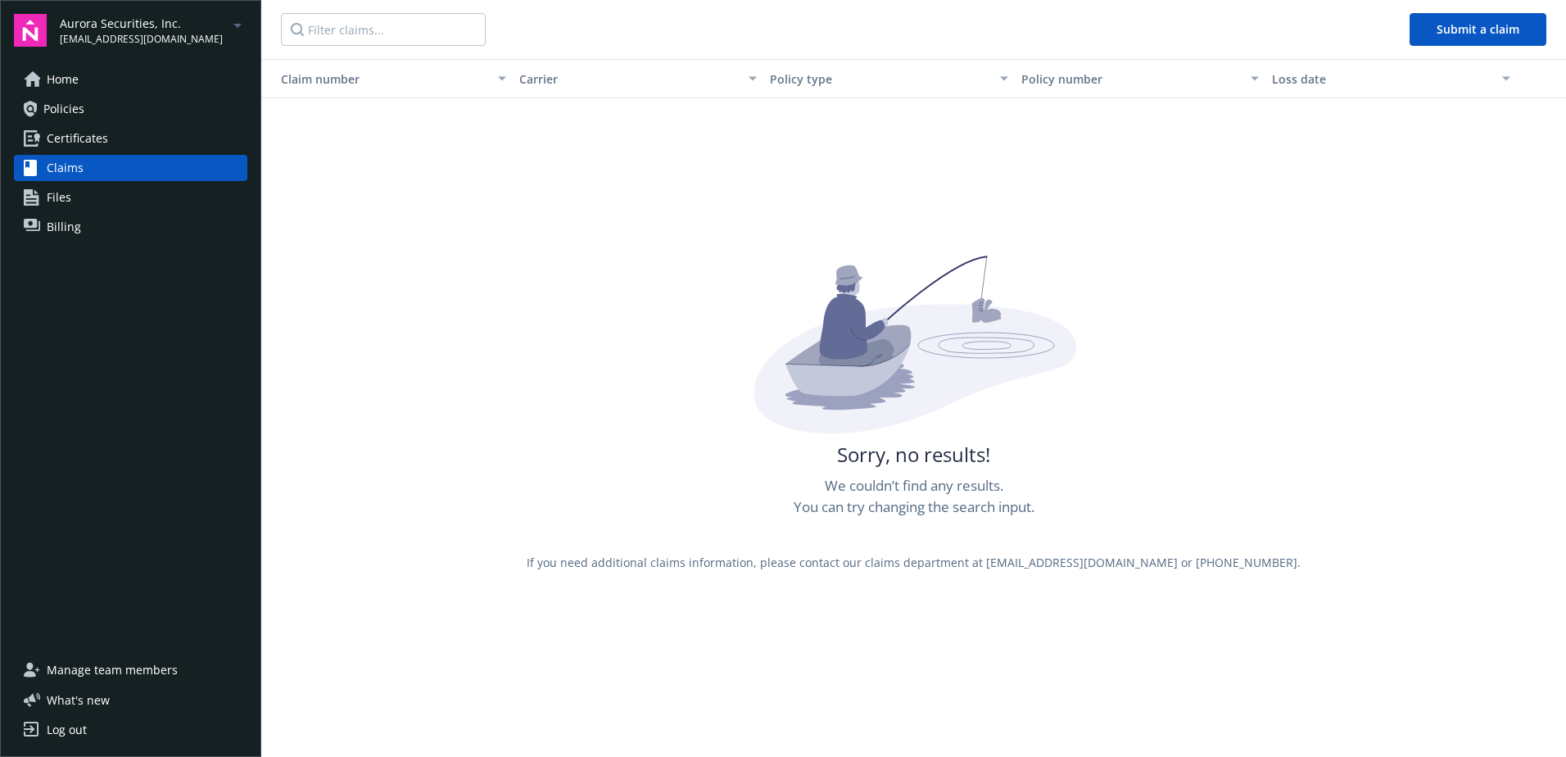
click at [54, 106] on span "Policies" at bounding box center [63, 109] width 41 height 26
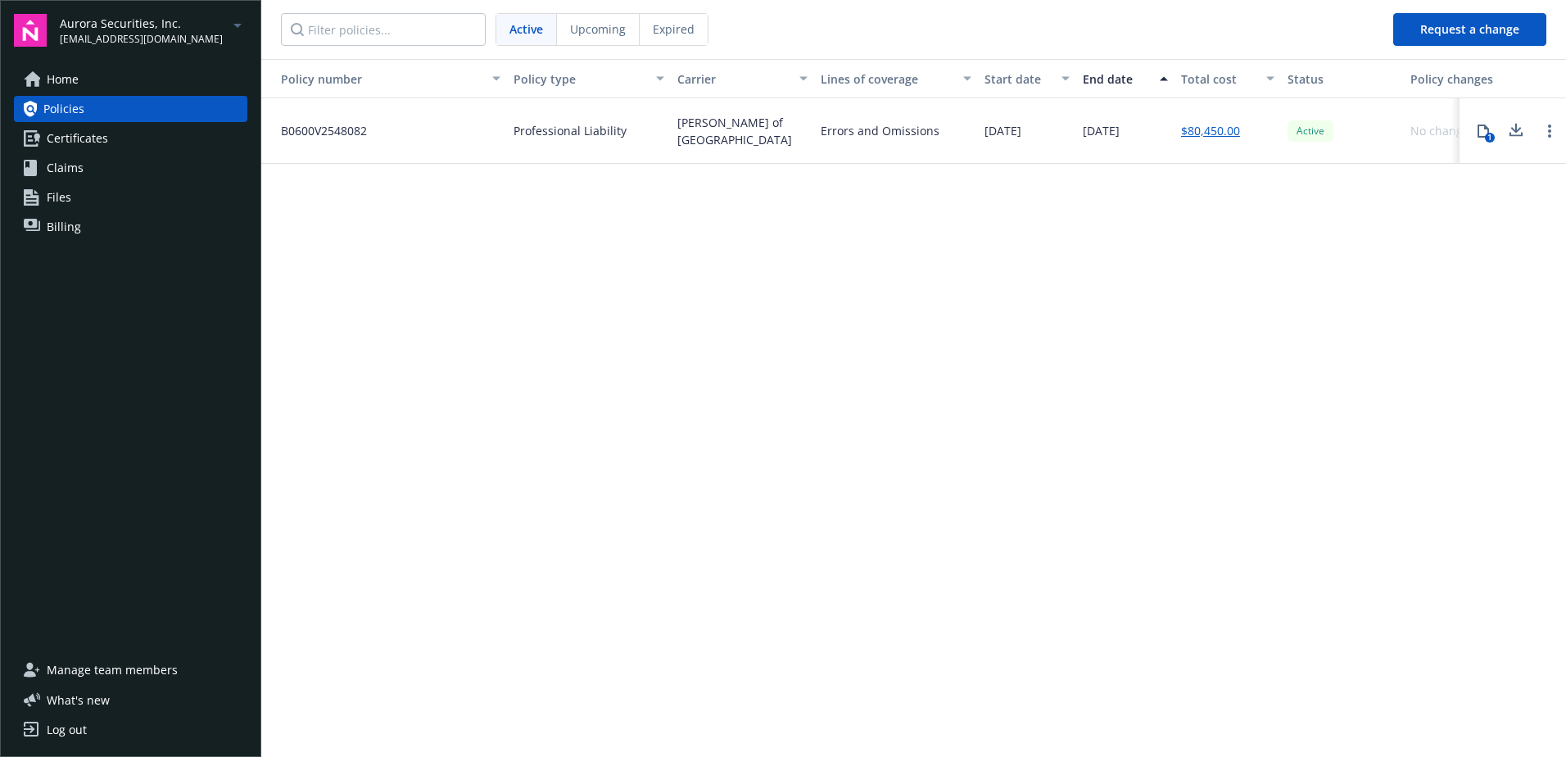
click at [1482, 132] on icon at bounding box center [1483, 131] width 13 height 13
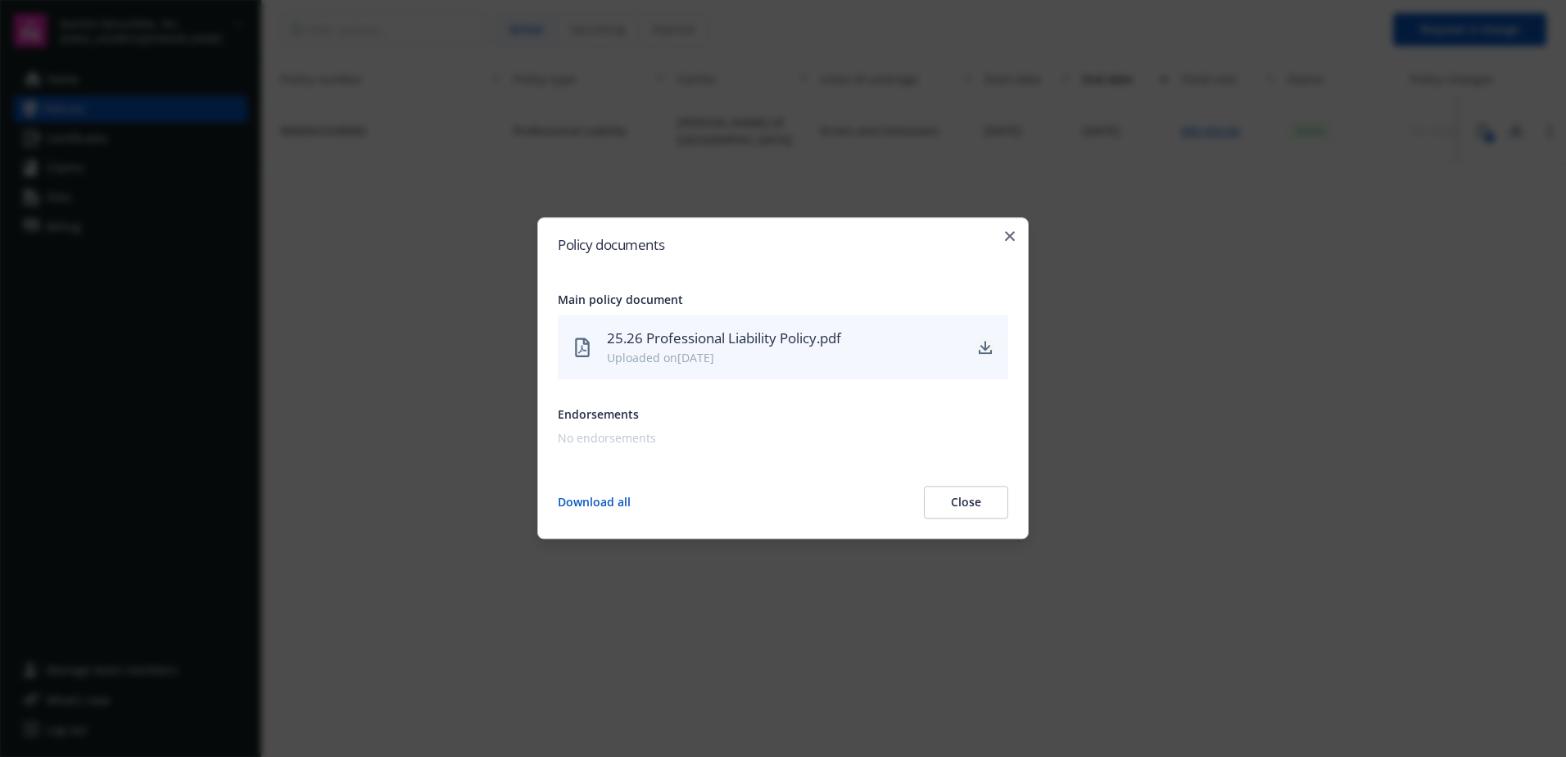
click at [990, 346] on icon "download" at bounding box center [985, 346] width 11 height 10
click at [1010, 226] on div "Policy documents Main policy document 25.26 Professional Liability Policy.pdf U…" at bounding box center [782, 378] width 491 height 322
click at [1012, 237] on icon "button" at bounding box center [1010, 236] width 10 height 10
